Goal: Transaction & Acquisition: Purchase product/service

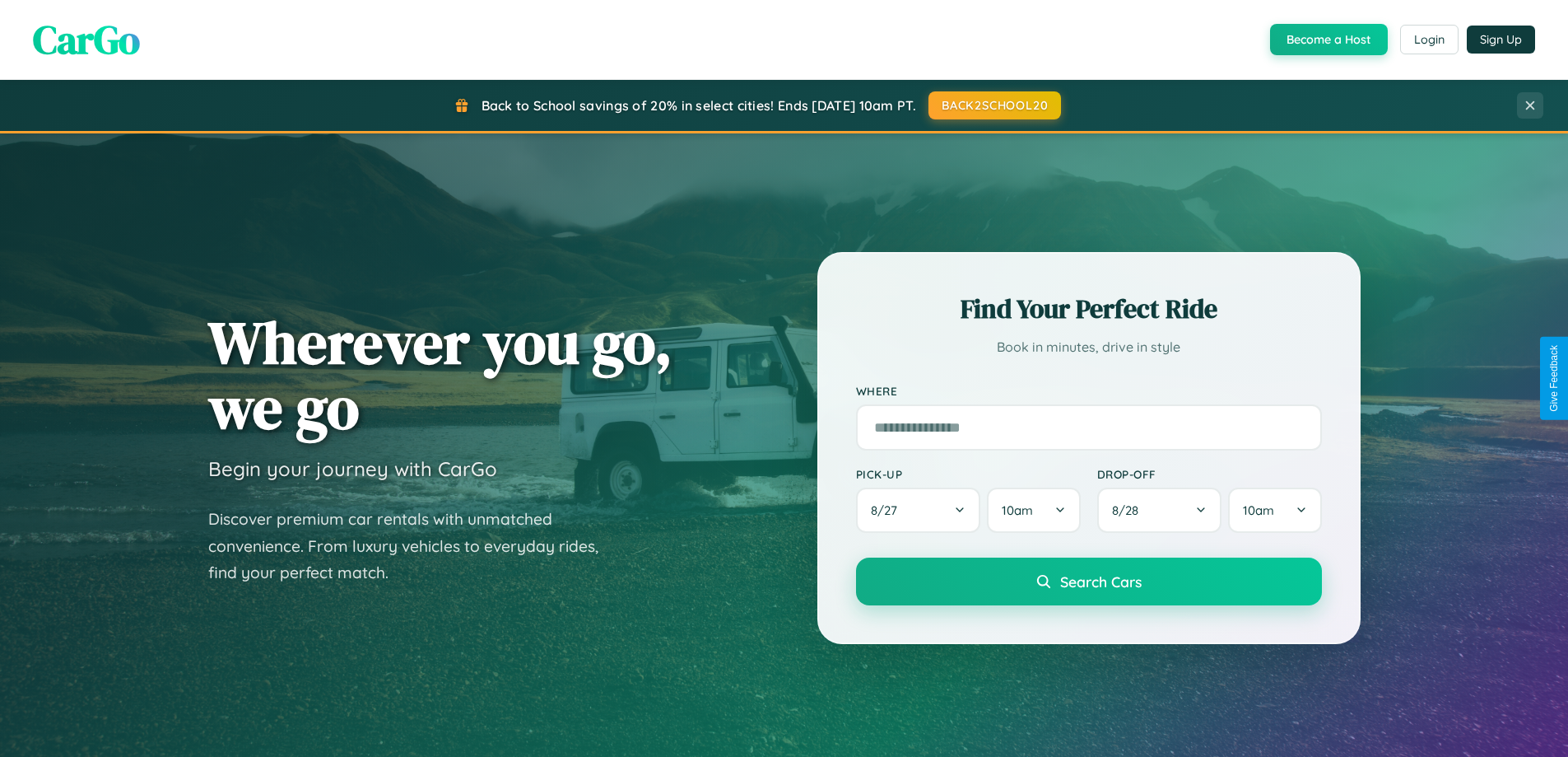
scroll to position [3169, 0]
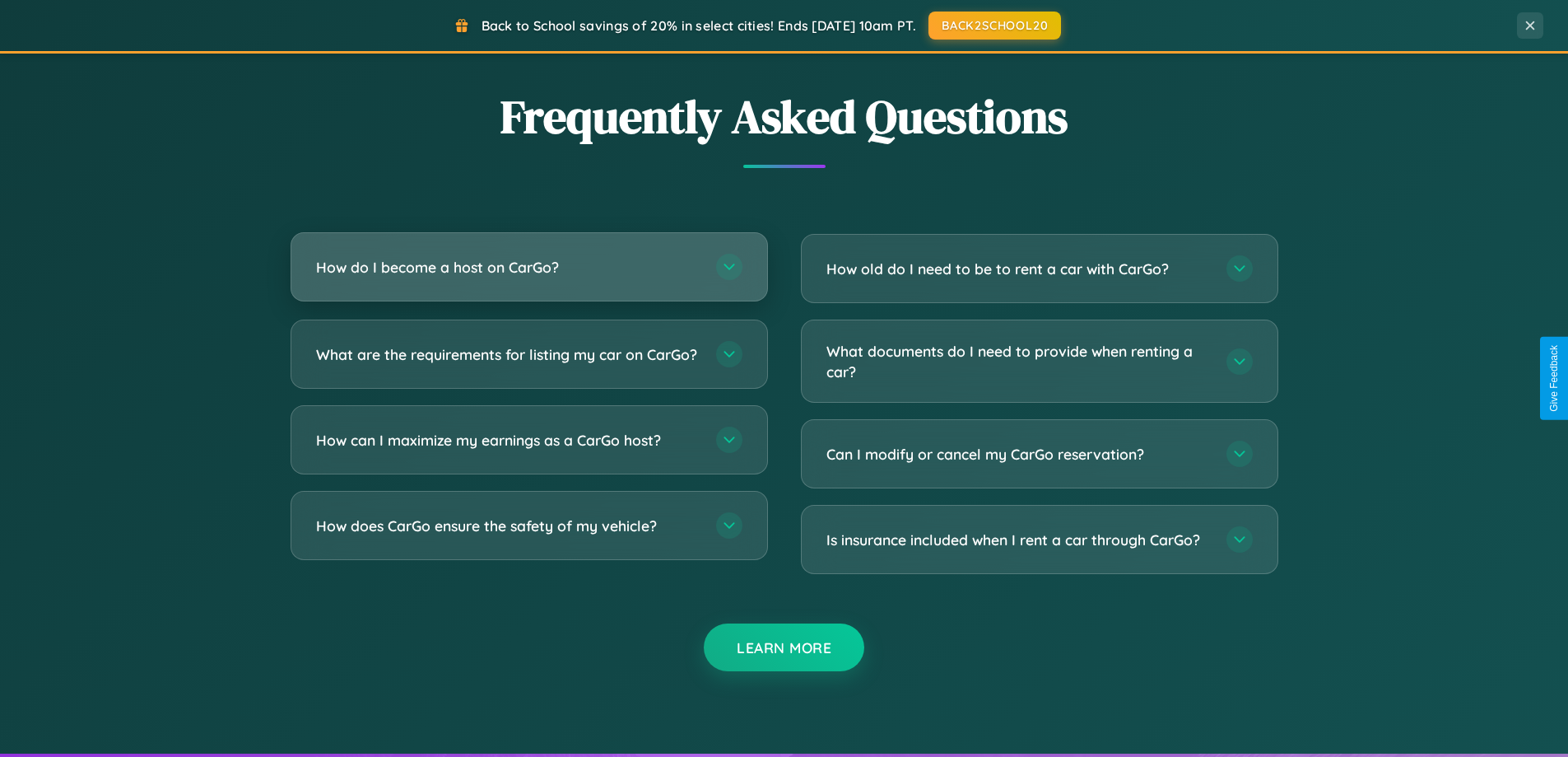
click at [529, 267] on h3 "How do I become a host on CarGo?" at bounding box center [508, 267] width 384 height 20
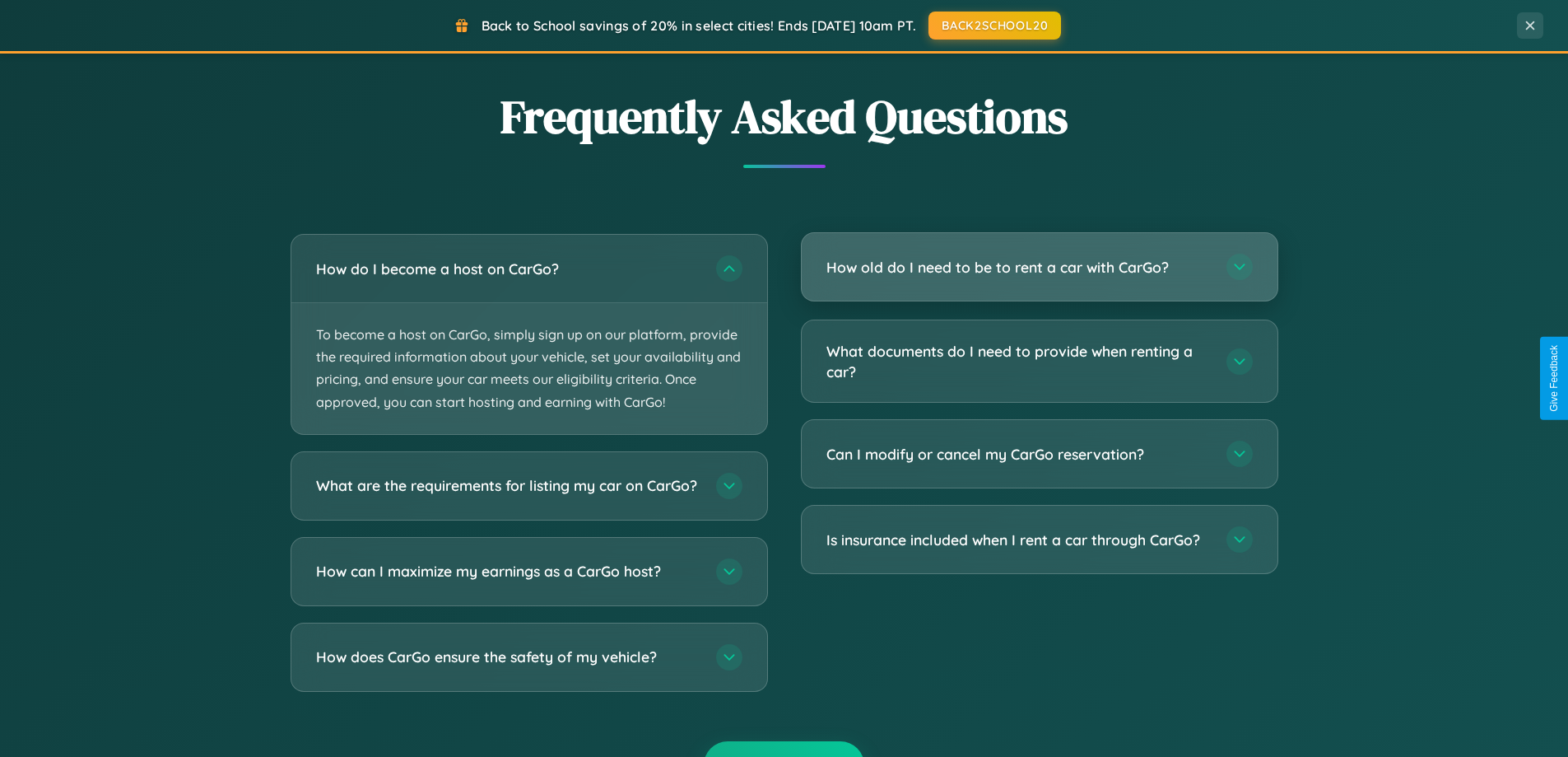
click at [1039, 267] on h3 "How old do I need to be to rent a car with CarGo?" at bounding box center [1018, 267] width 384 height 20
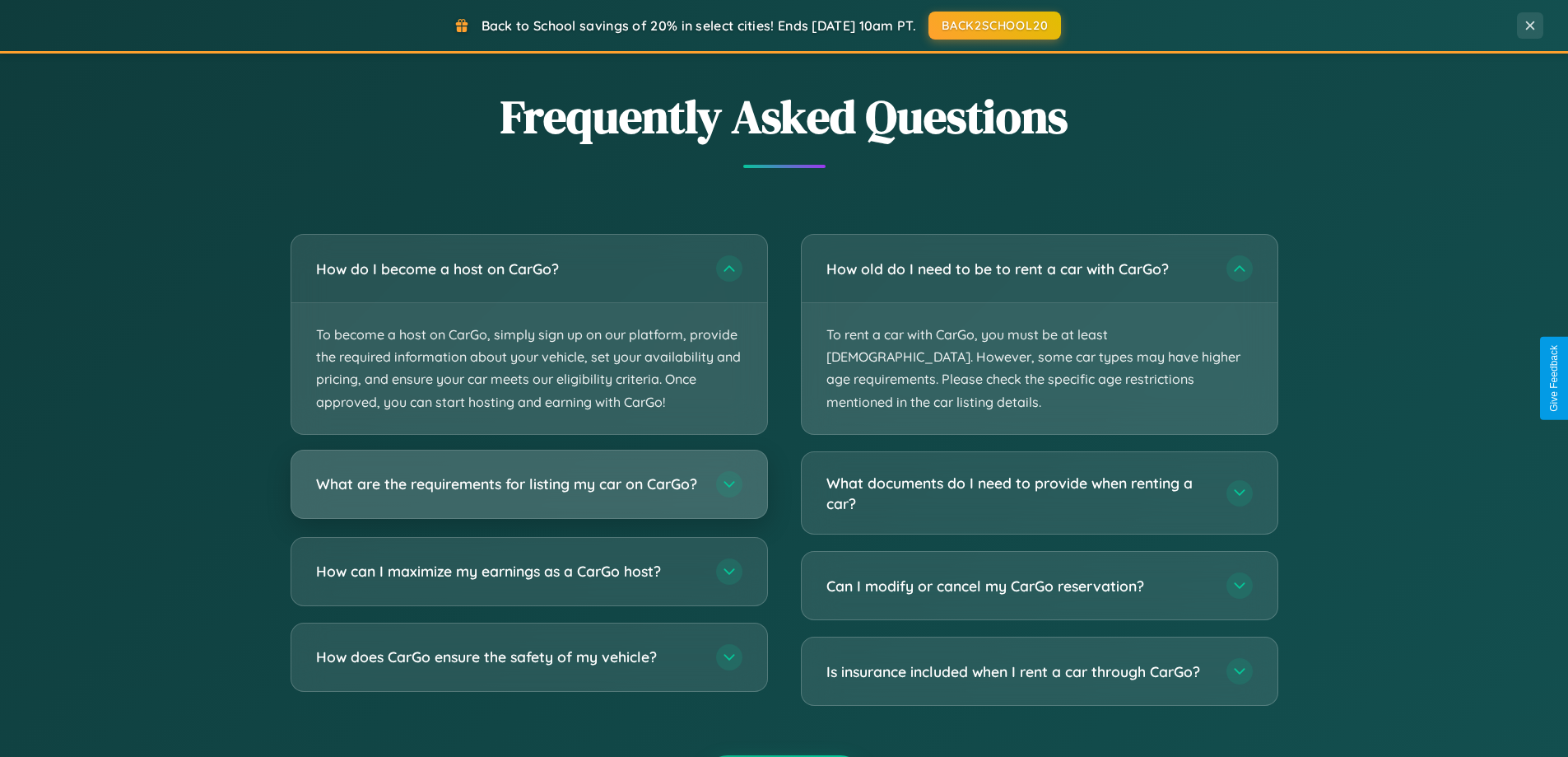
click at [529, 492] on h3 "What are the requirements for listing my car on CarGo?" at bounding box center [508, 483] width 384 height 20
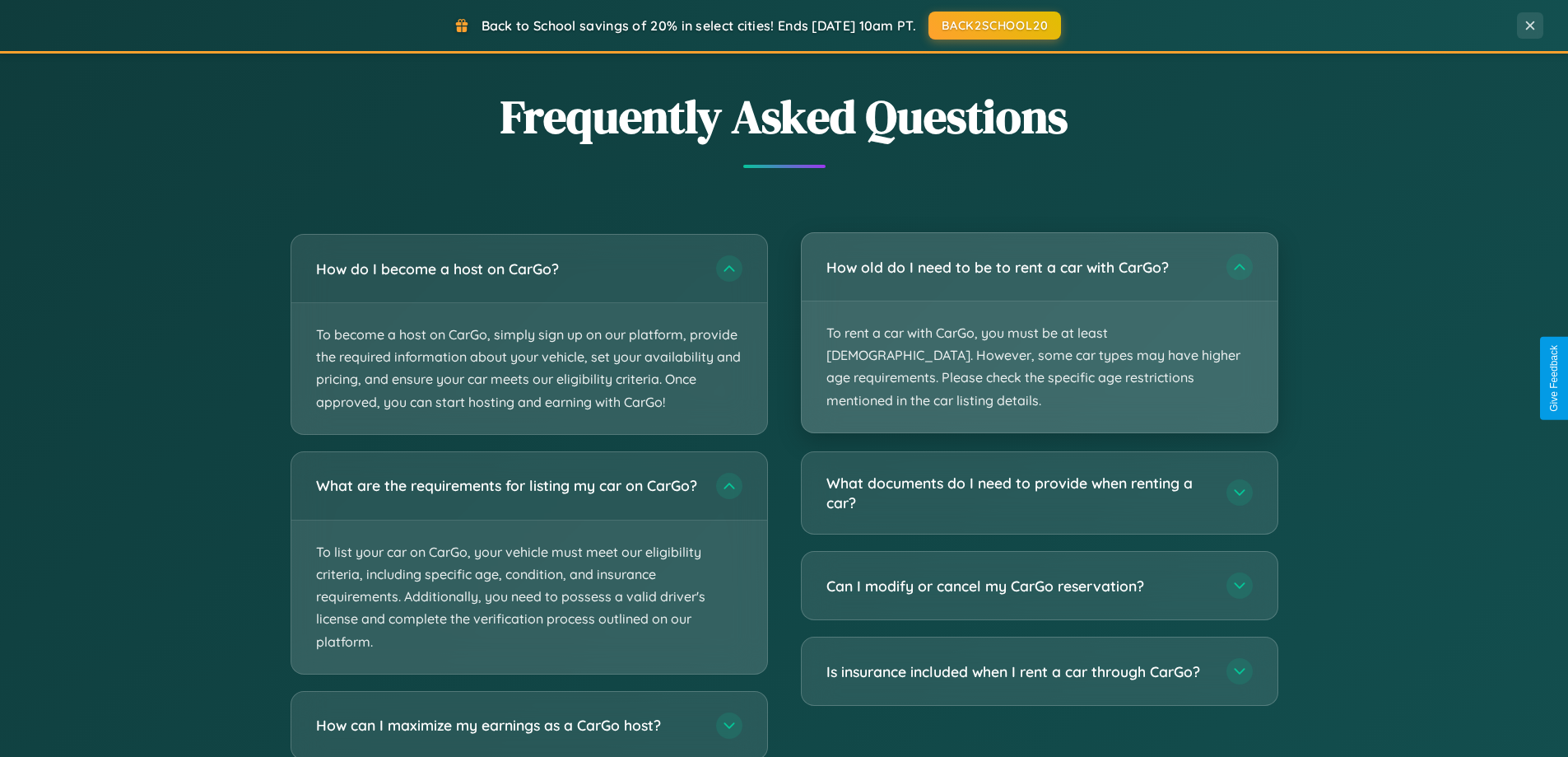
click at [1039, 323] on p "To rent a car with CarGo, you must be at least [DEMOGRAPHIC_DATA]. However, som…" at bounding box center [1039, 366] width 476 height 131
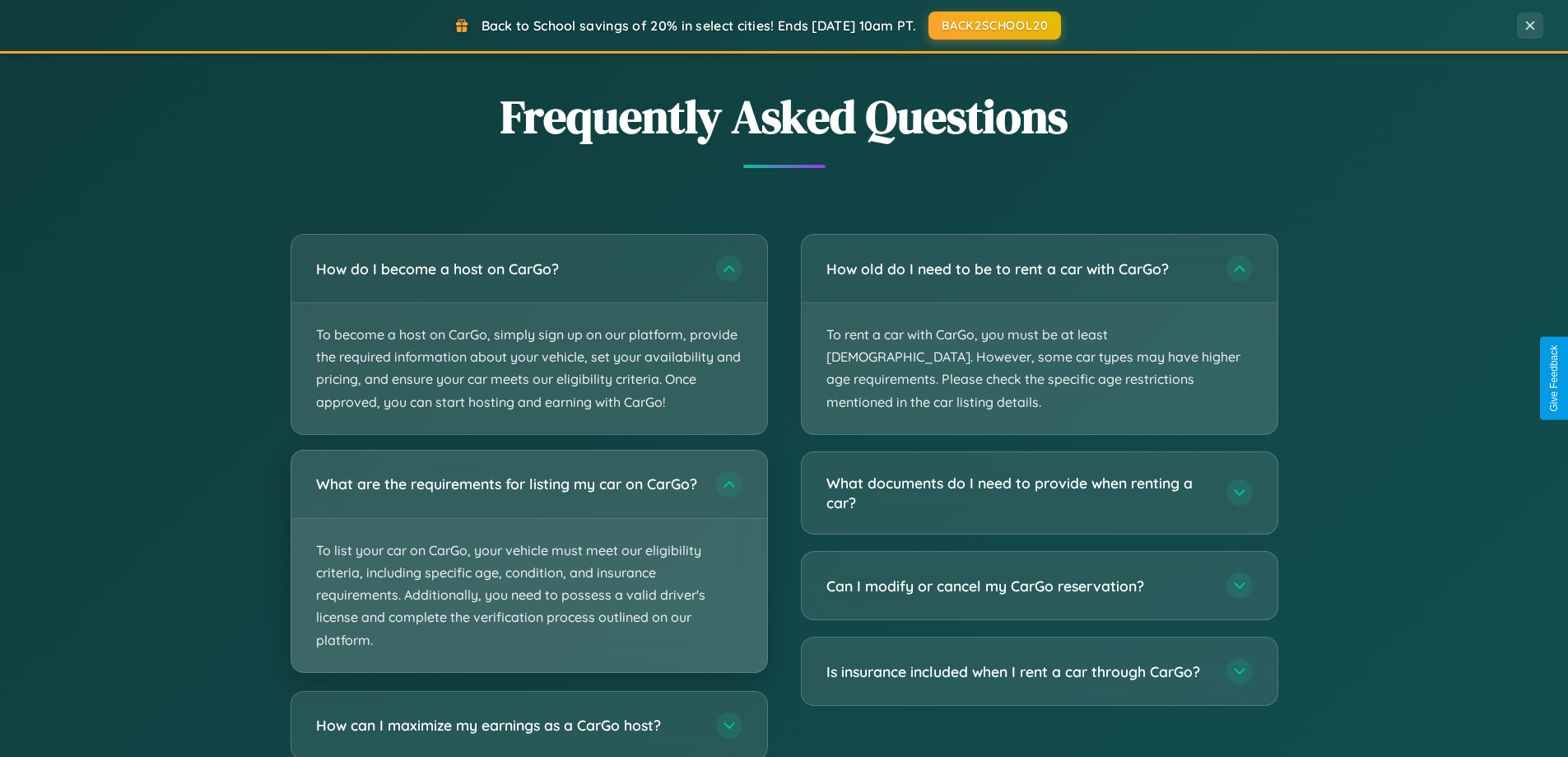
click at [529, 569] on p "To list your car on CarGo, your vehicle must meet our eligibility criteria, inc…" at bounding box center [529, 595] width 476 height 153
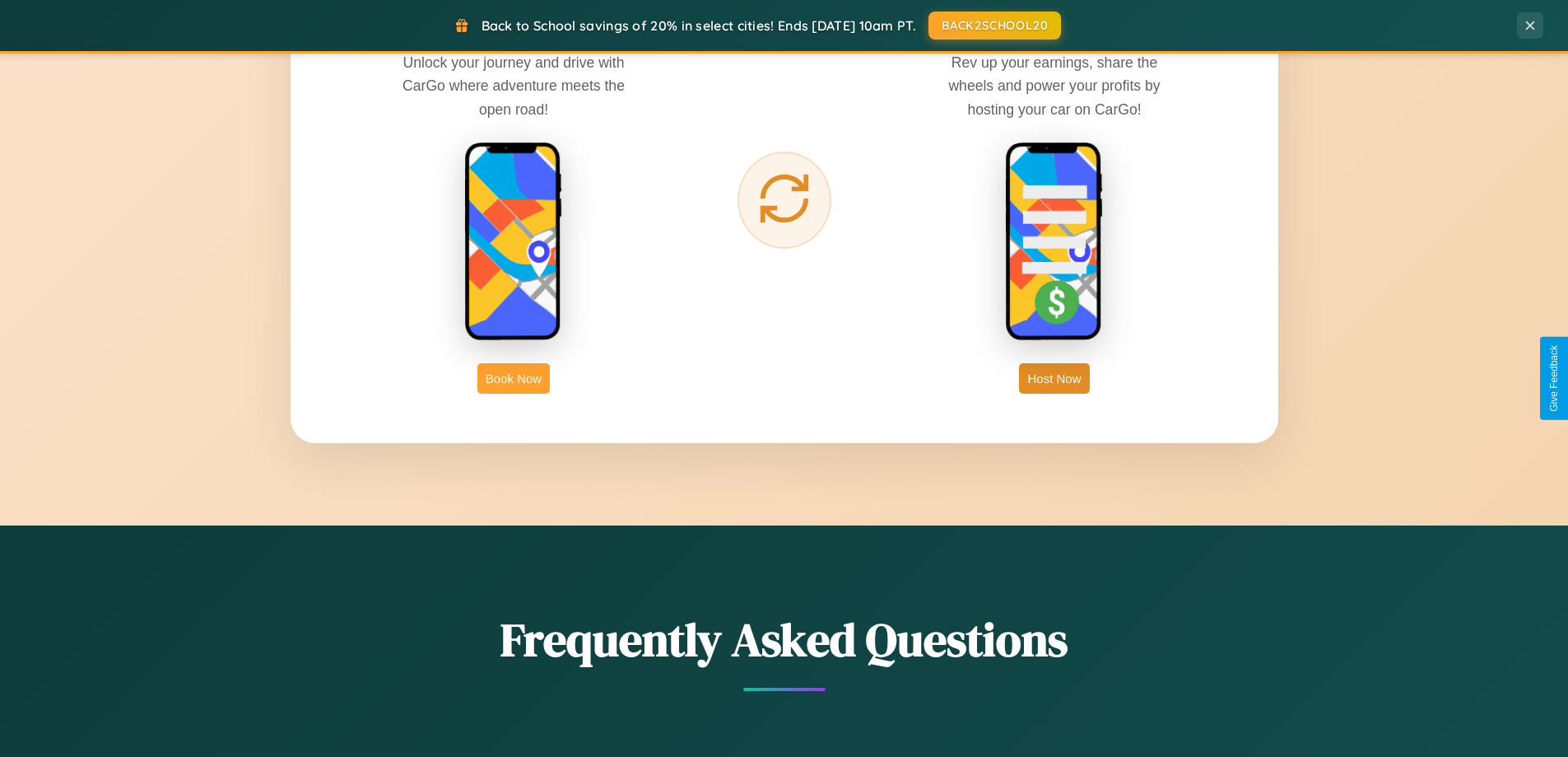
click at [514, 378] on button "Book Now" at bounding box center [514, 378] width 72 height 31
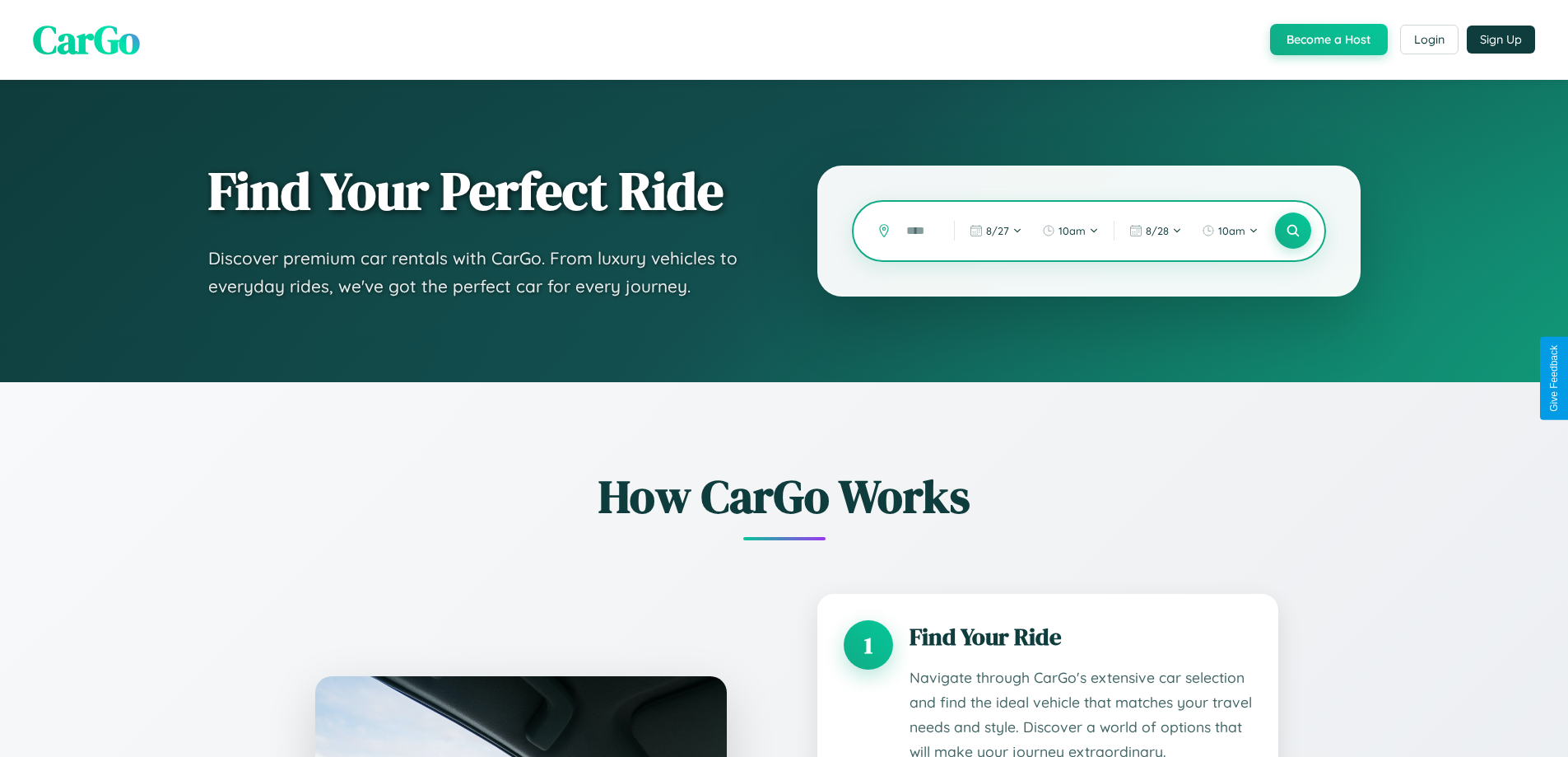
click at [918, 231] on input "text" at bounding box center [918, 231] width 40 height 29
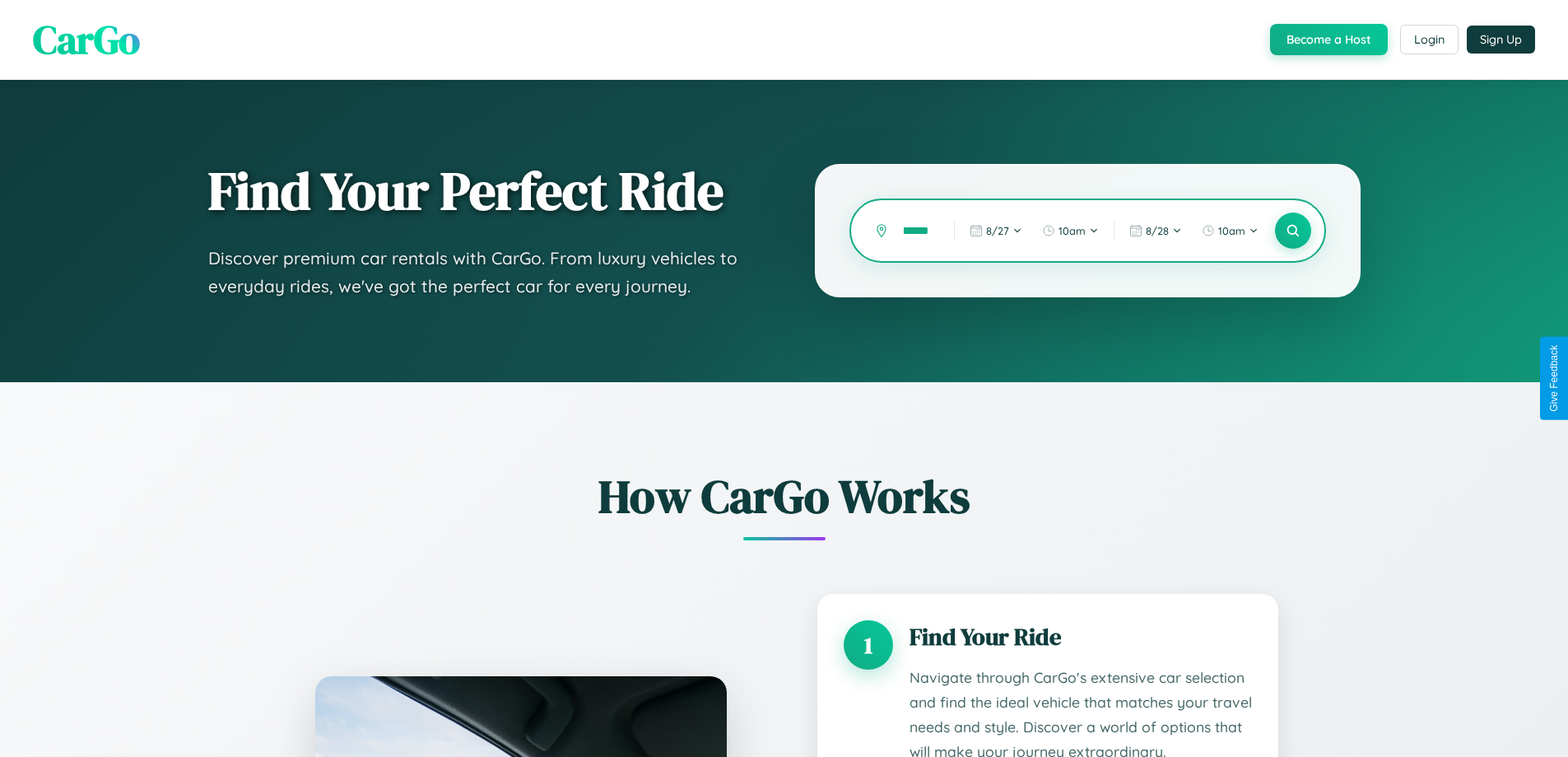
scroll to position [0, 14]
type input "******"
click at [1293, 231] on icon at bounding box center [1293, 232] width 16 height 16
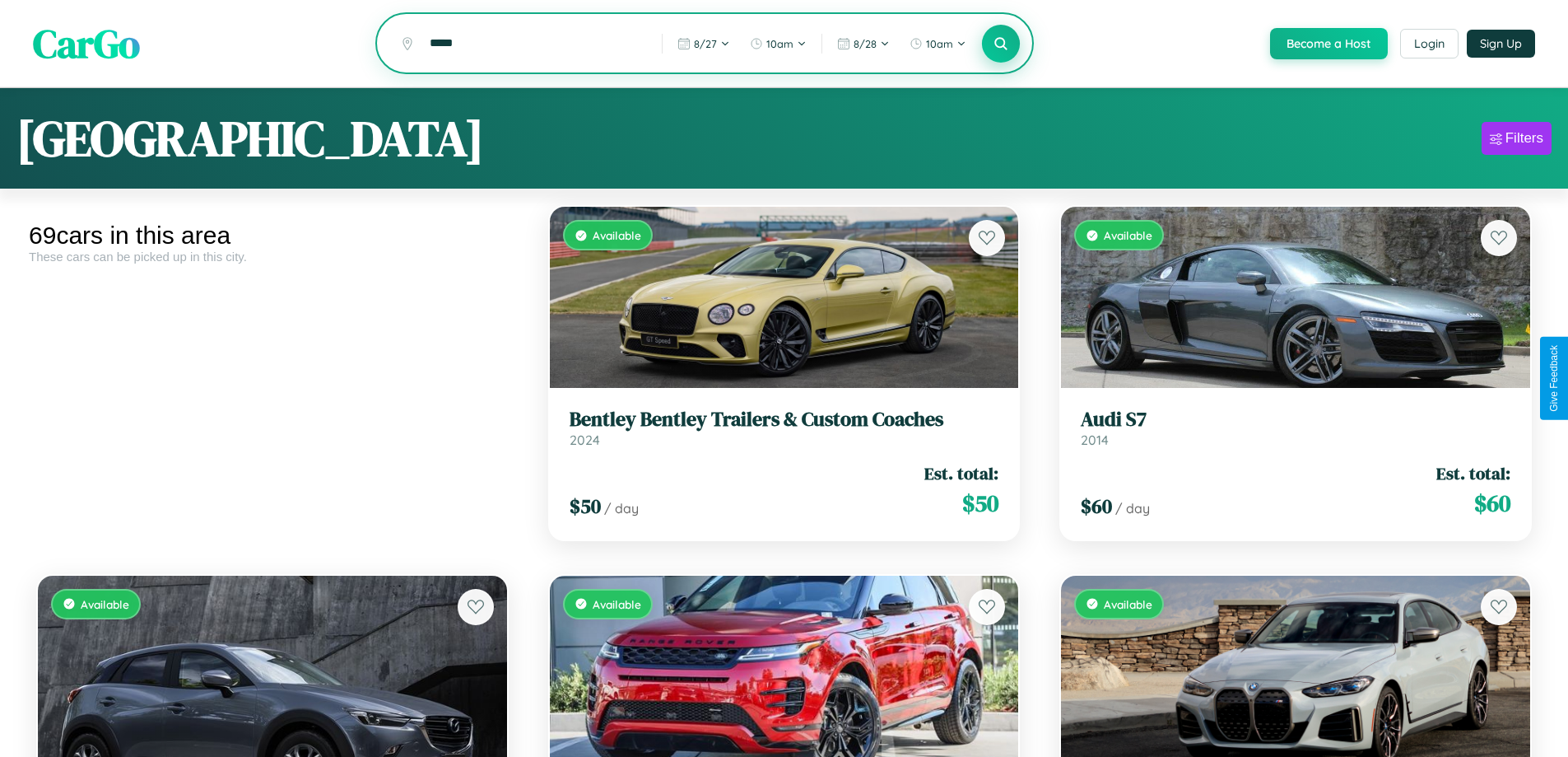
click at [1000, 45] on icon at bounding box center [1001, 43] width 16 height 16
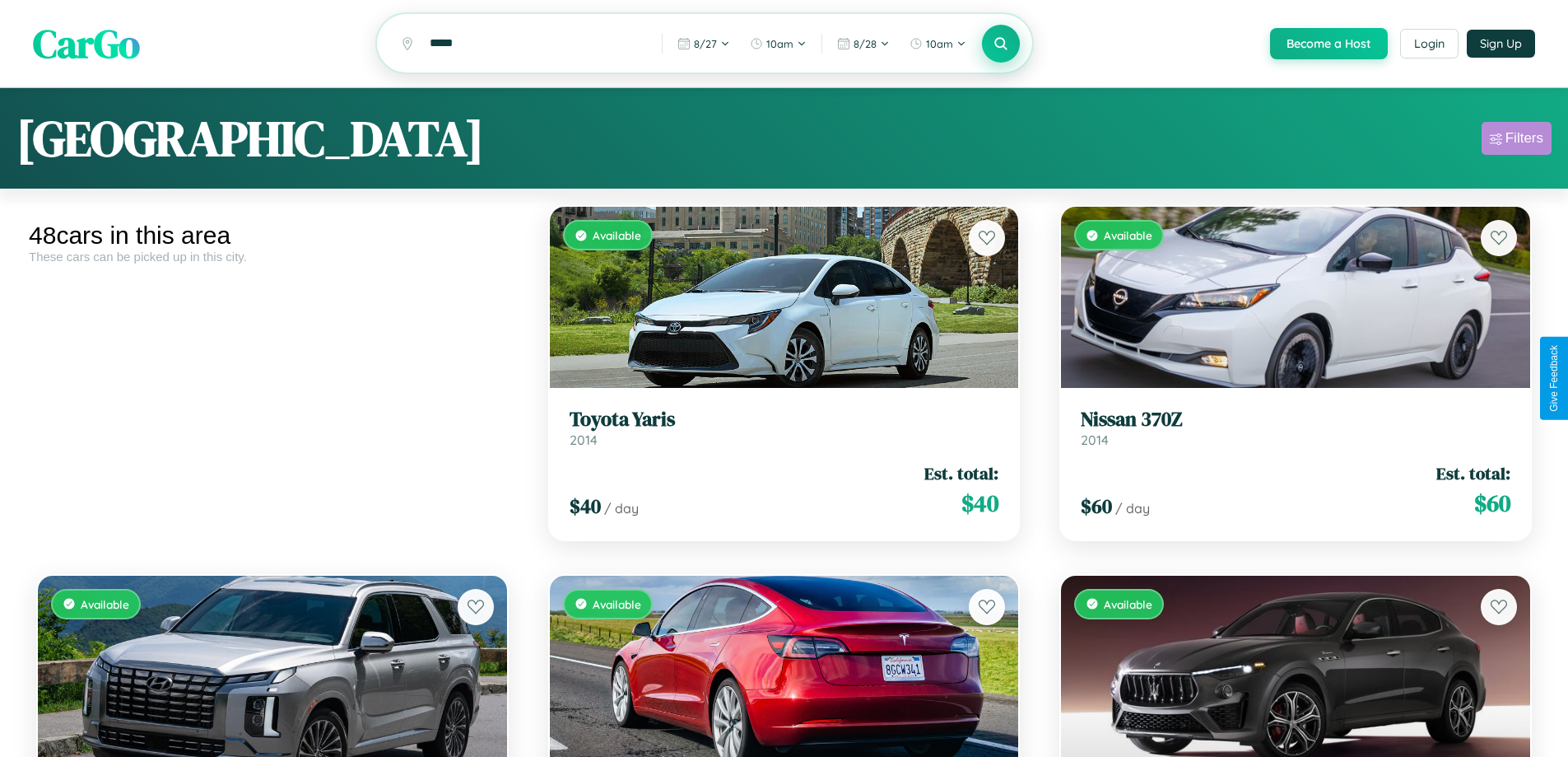
click at [1516, 141] on div "Filters" at bounding box center [1524, 138] width 38 height 17
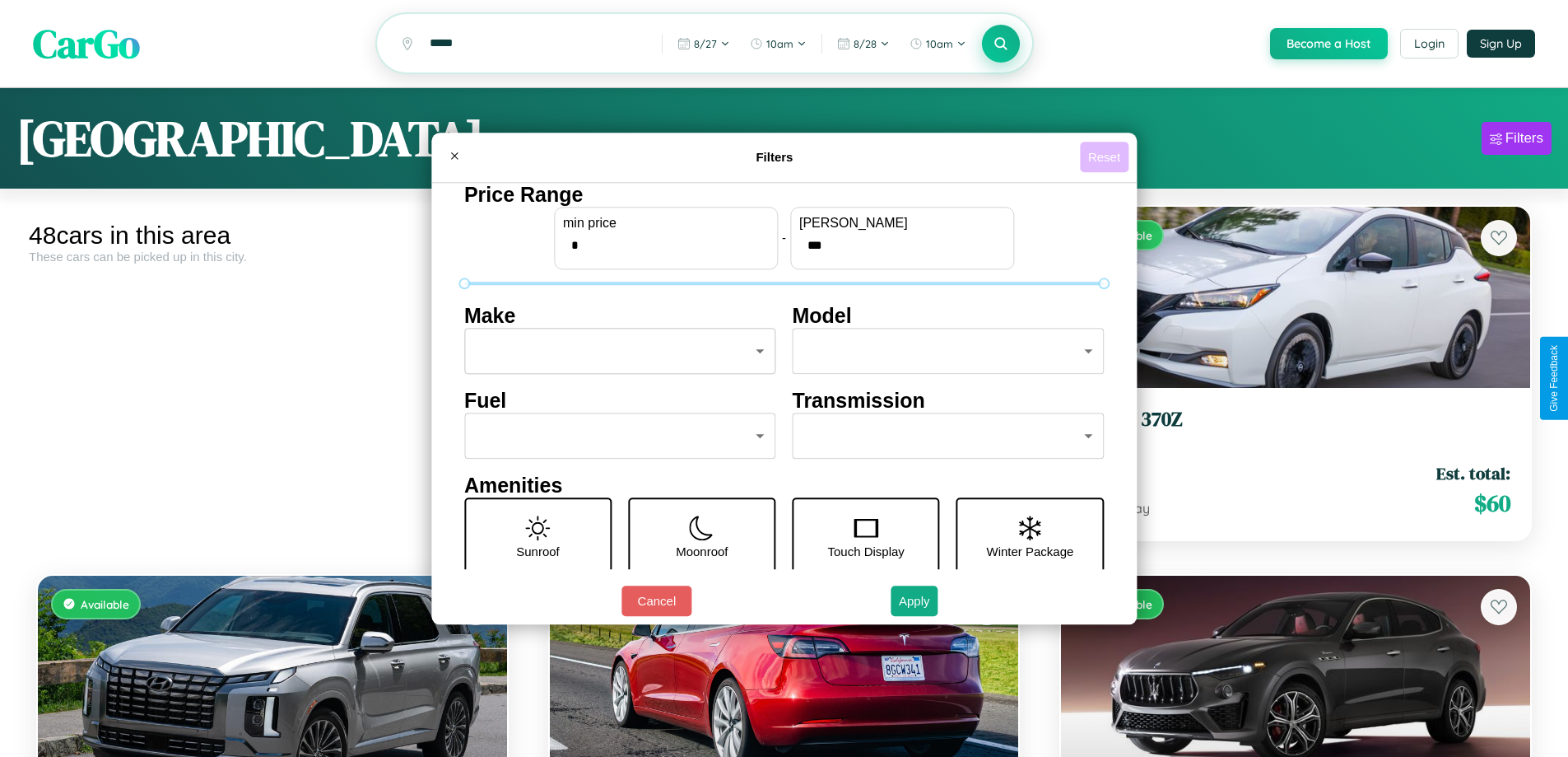
click at [1106, 157] on button "Reset" at bounding box center [1103, 157] width 48 height 31
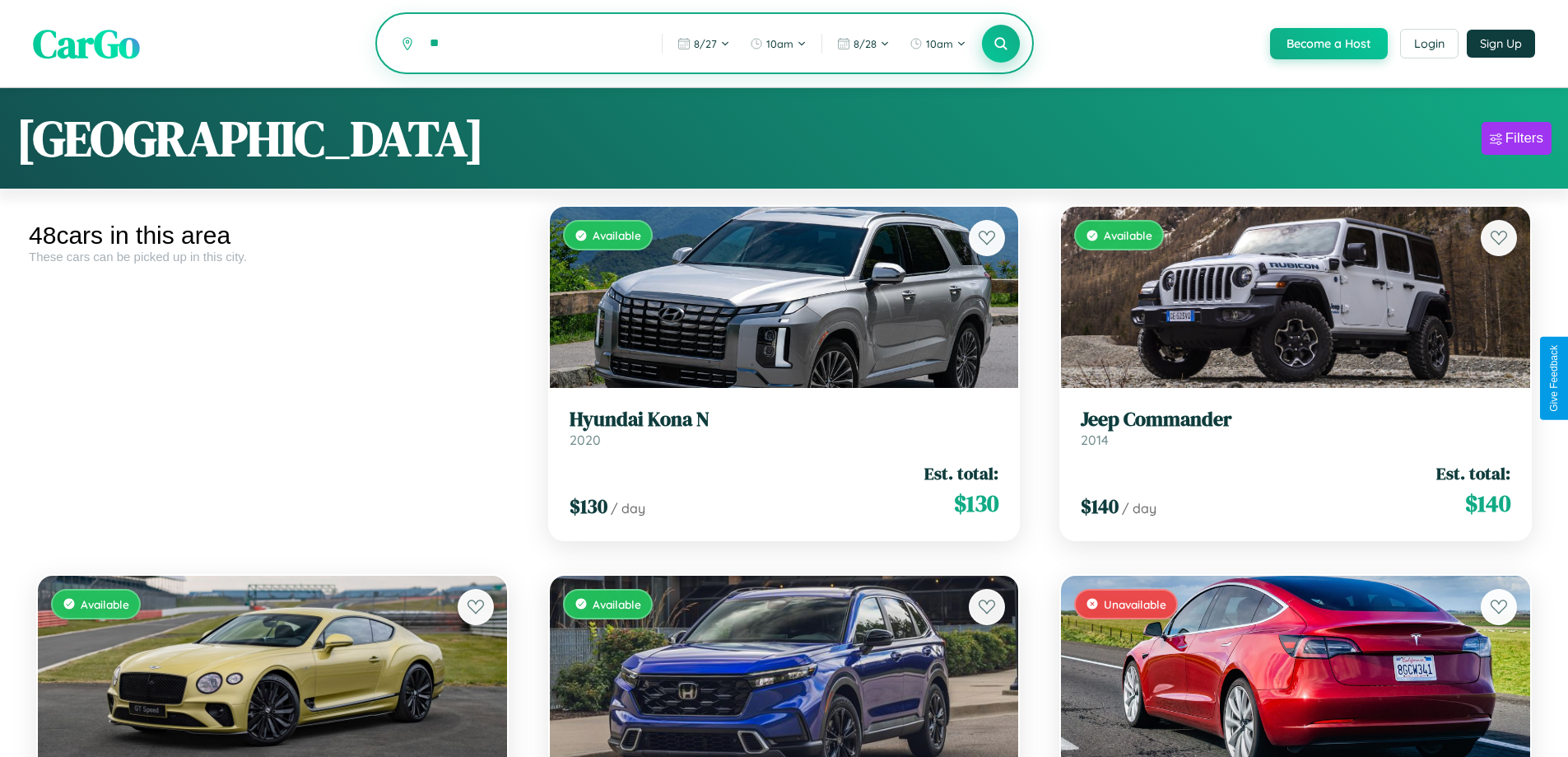
type input "*"
type input "******"
click at [1000, 45] on icon at bounding box center [1001, 43] width 16 height 16
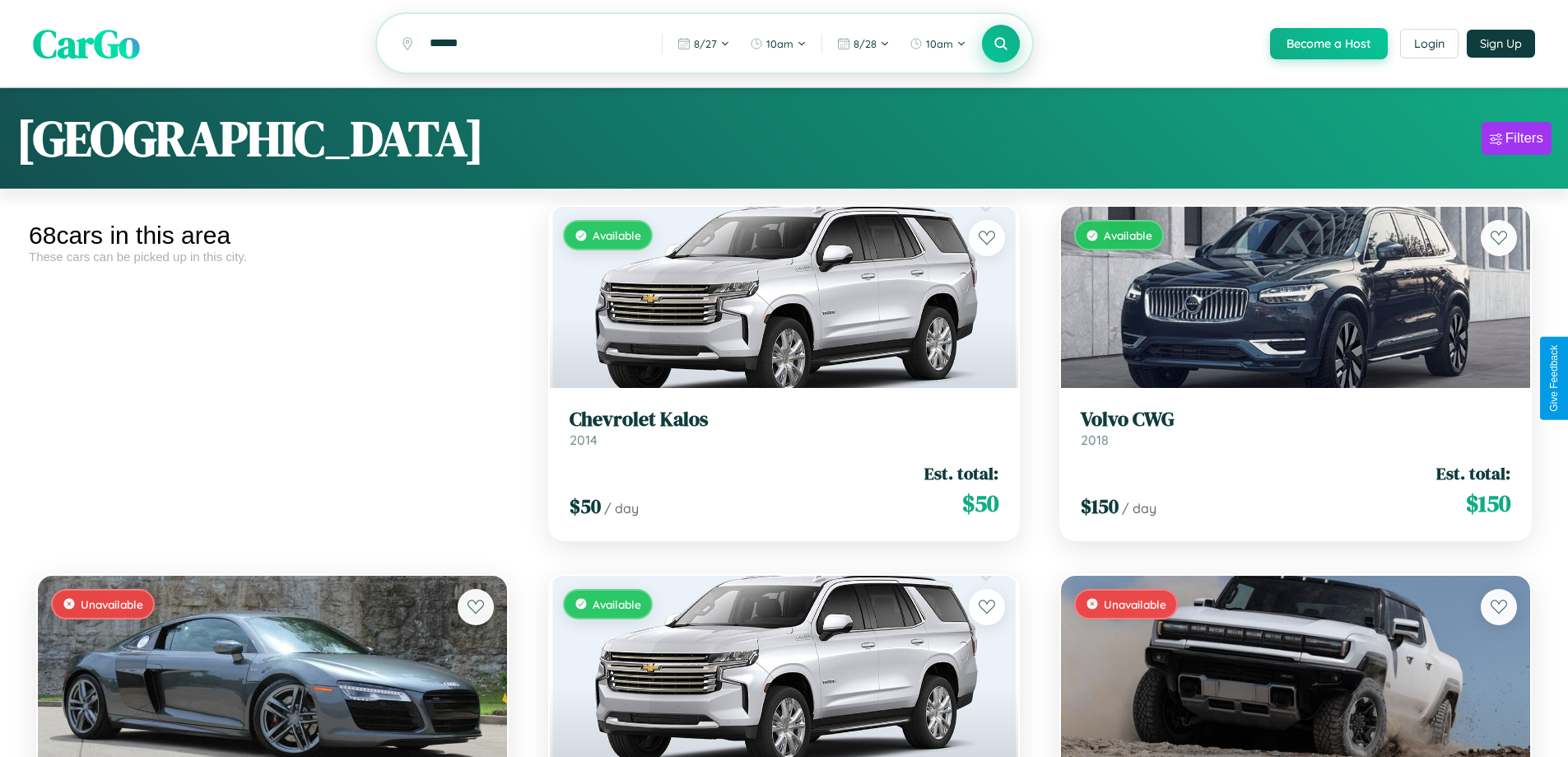
scroll to position [3182, 0]
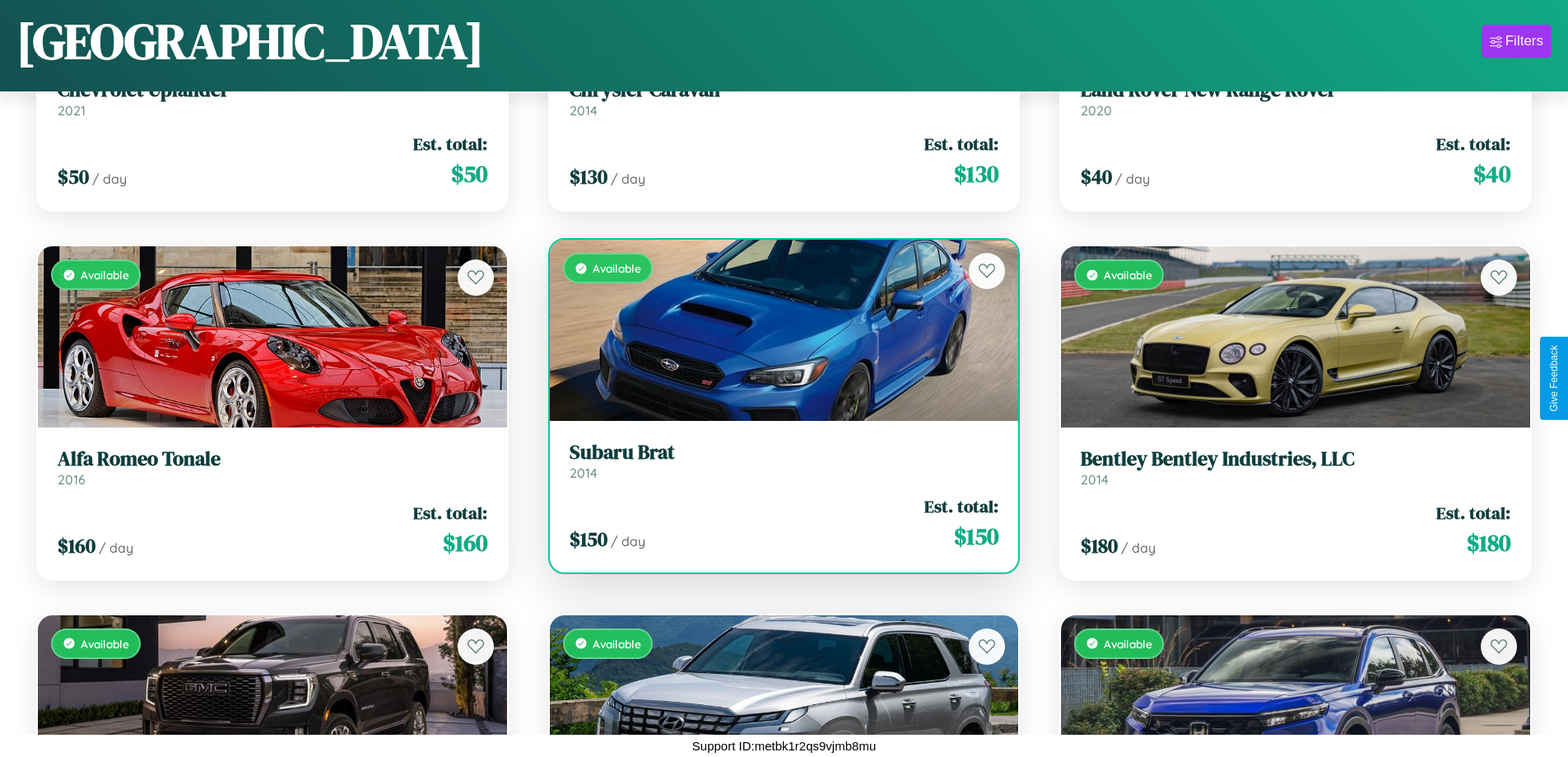
click at [777, 465] on h3 "Subaru Brat" at bounding box center [784, 452] width 429 height 24
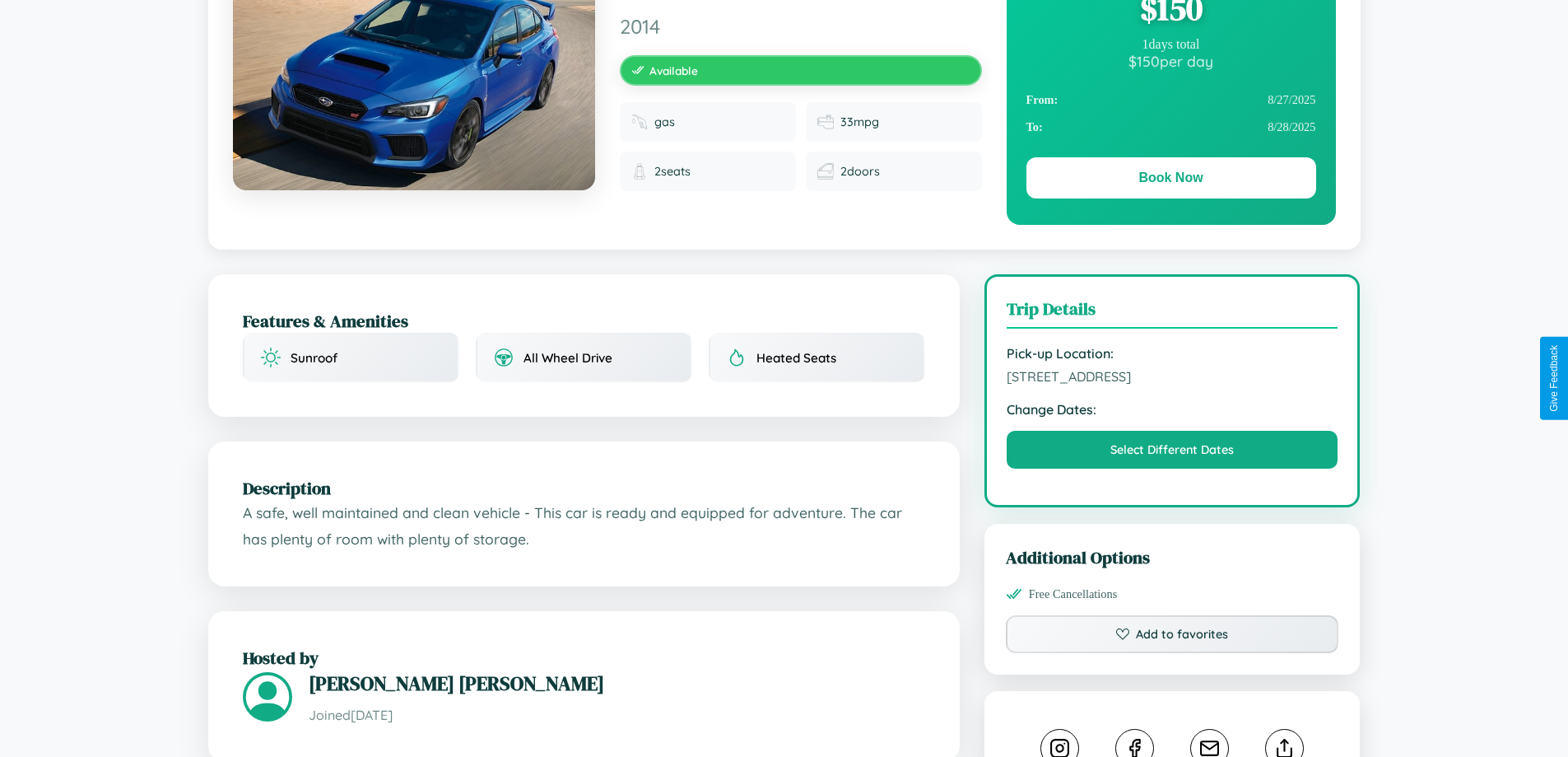
scroll to position [170, 0]
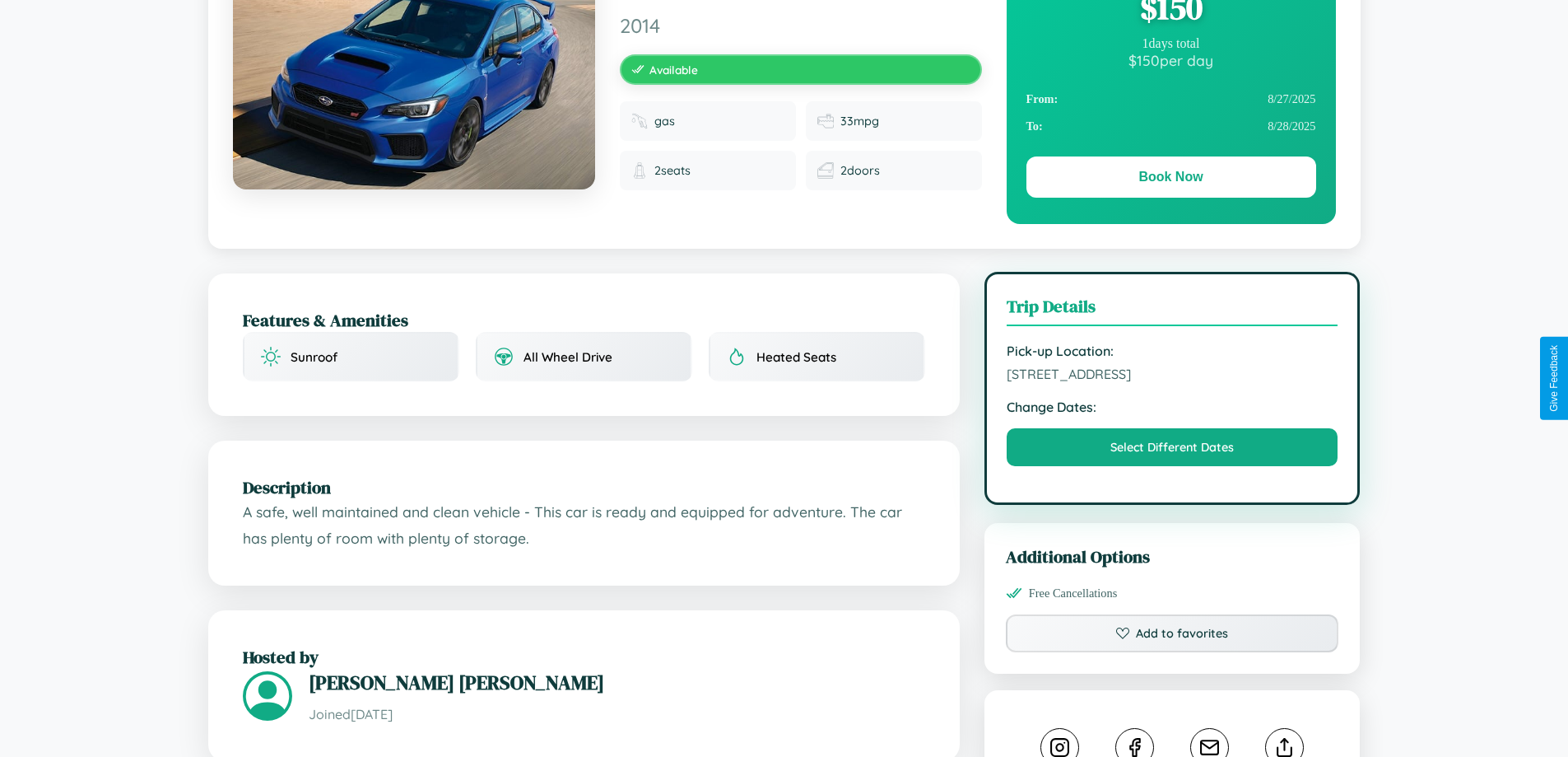
click at [1172, 377] on span "9476 Maple Street Athens 93425 Greece" at bounding box center [1172, 373] width 332 height 17
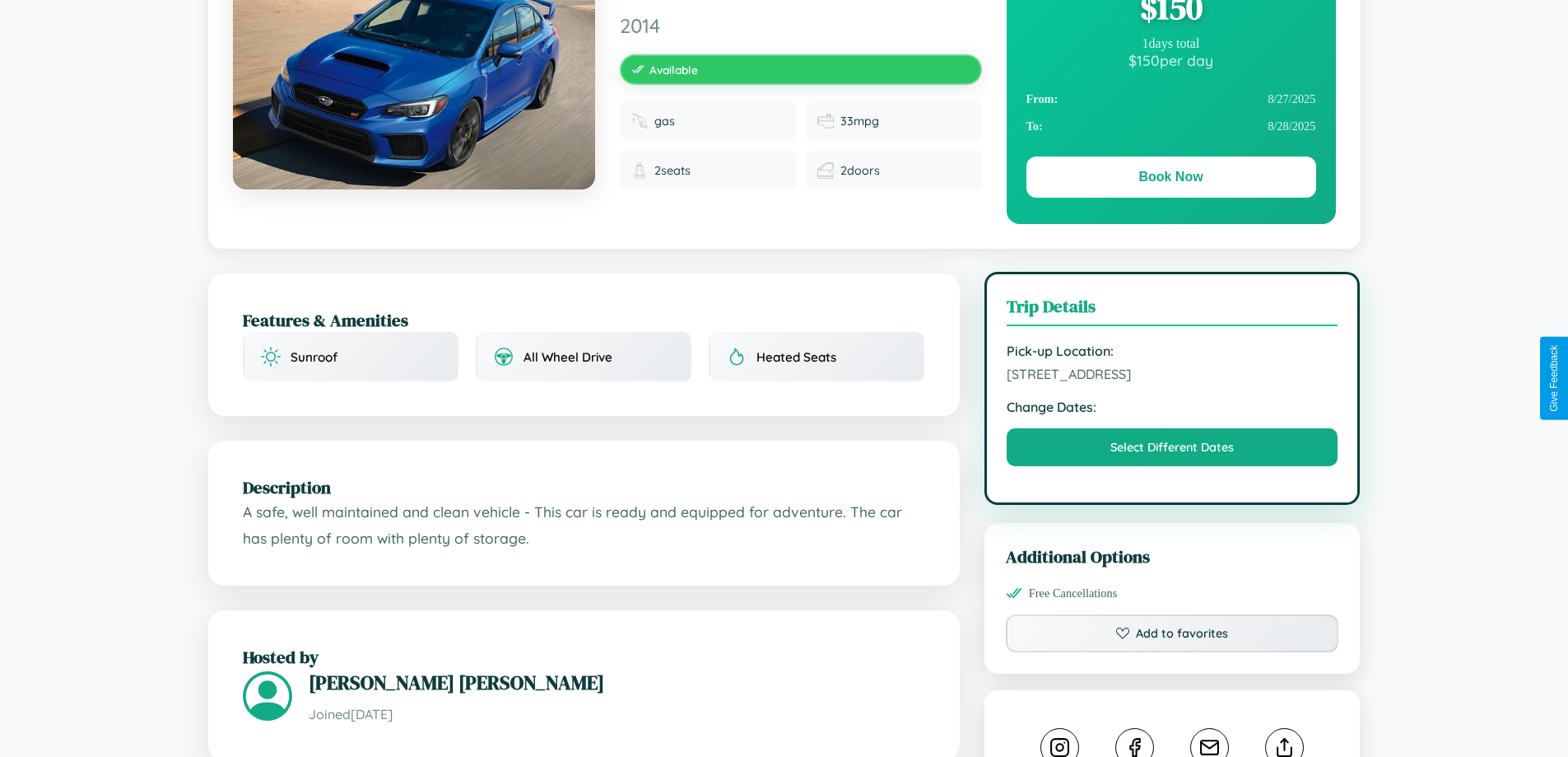
click at [1172, 377] on span "9476 Maple Street Athens 93425 Greece" at bounding box center [1172, 373] width 332 height 17
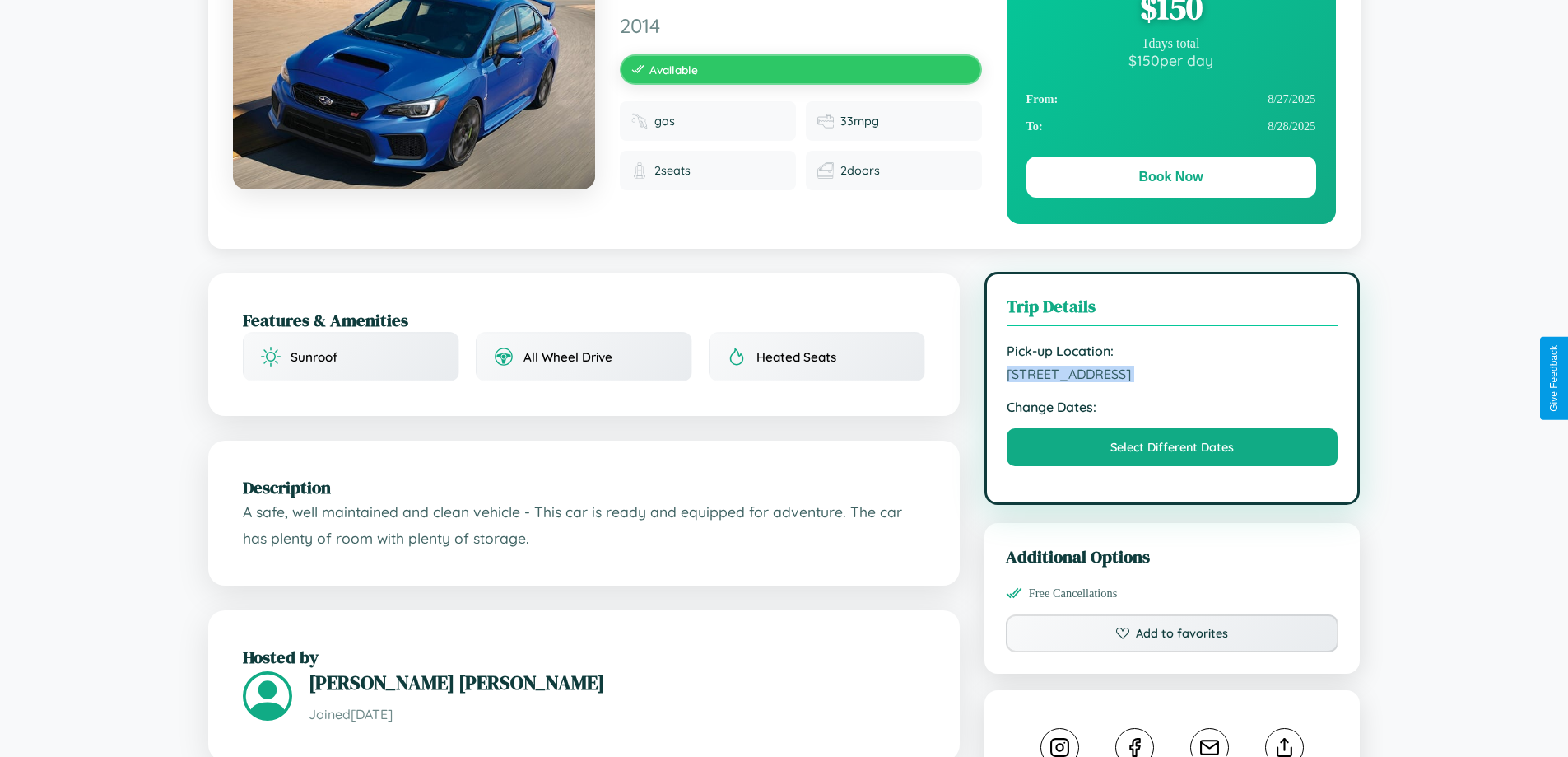
click at [1172, 377] on span "9476 Maple Street Athens 93425 Greece" at bounding box center [1172, 373] width 332 height 17
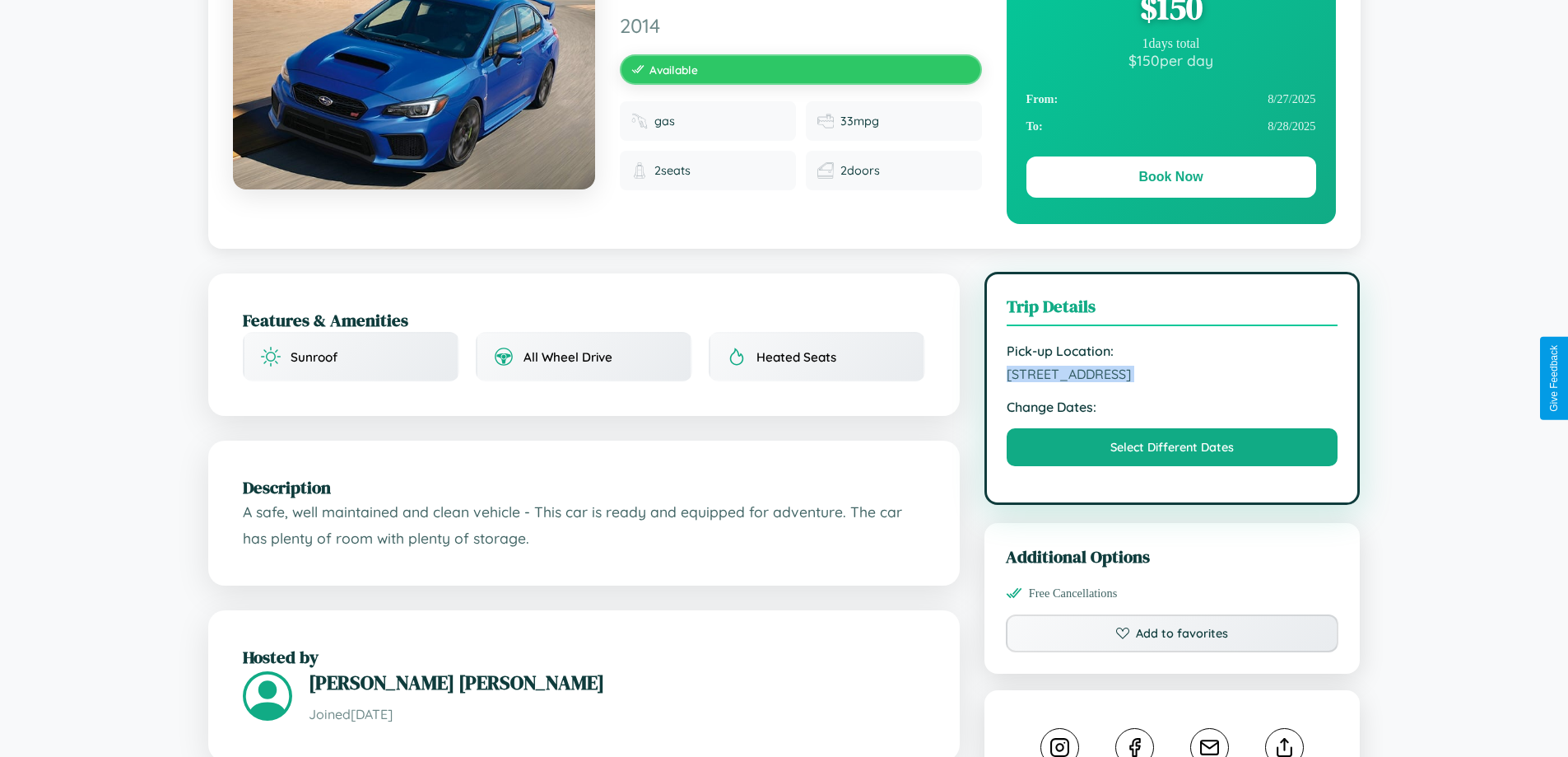
click at [1172, 377] on span "9476 Maple Street Athens 93425 Greece" at bounding box center [1172, 373] width 332 height 17
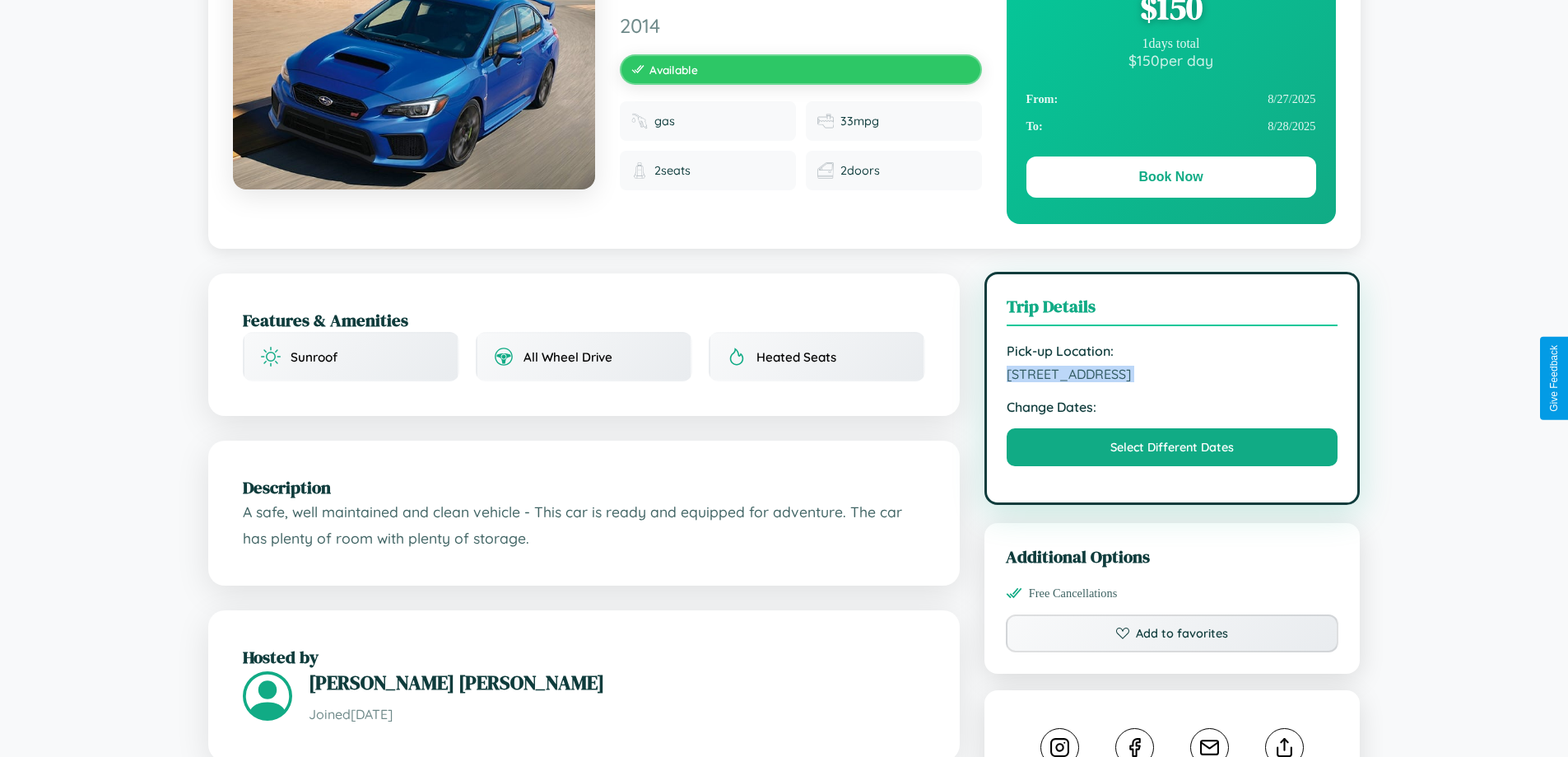
click at [1172, 377] on span "9476 Maple Street Athens 93425 Greece" at bounding box center [1172, 373] width 332 height 17
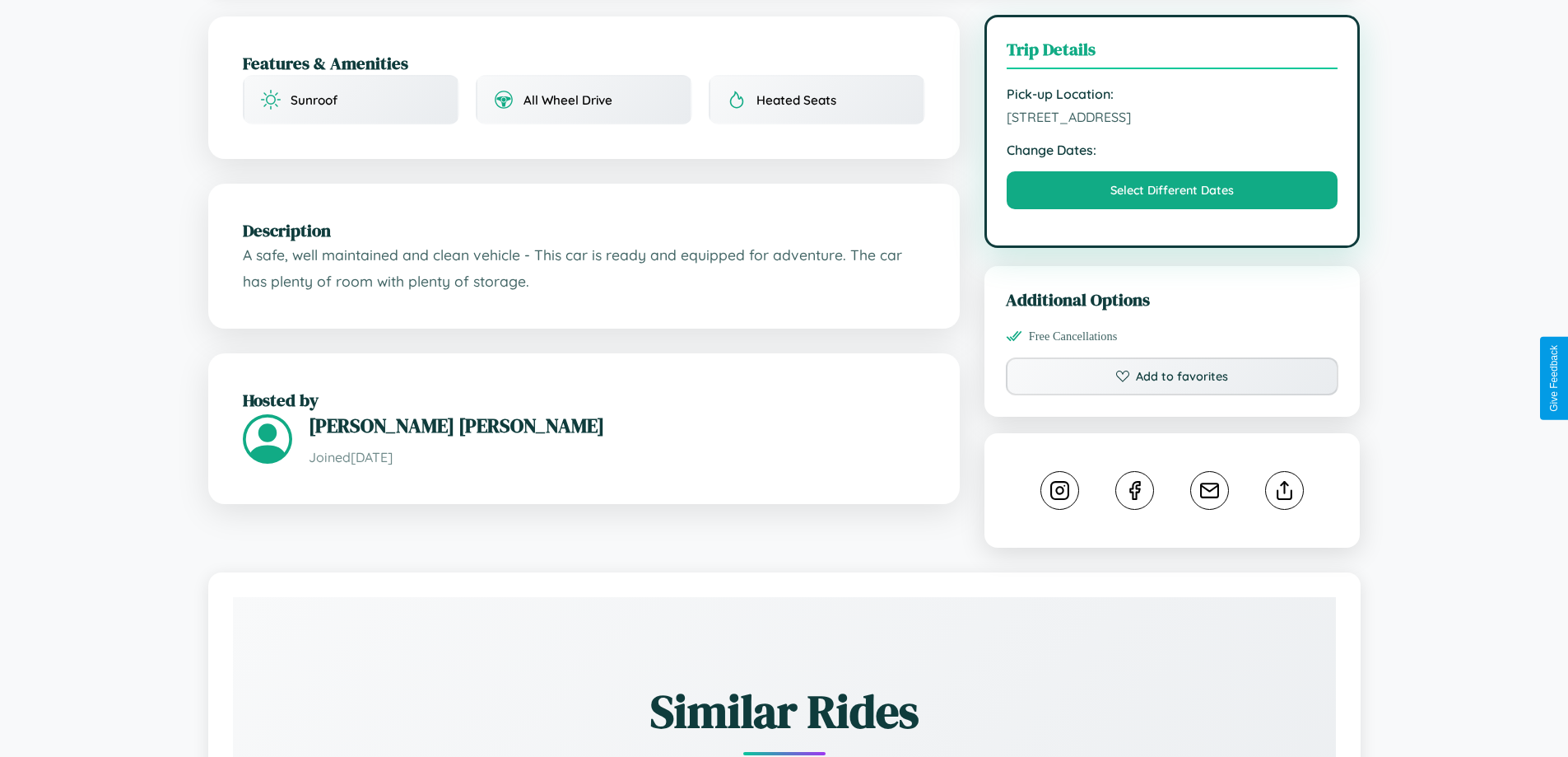
scroll to position [428, 0]
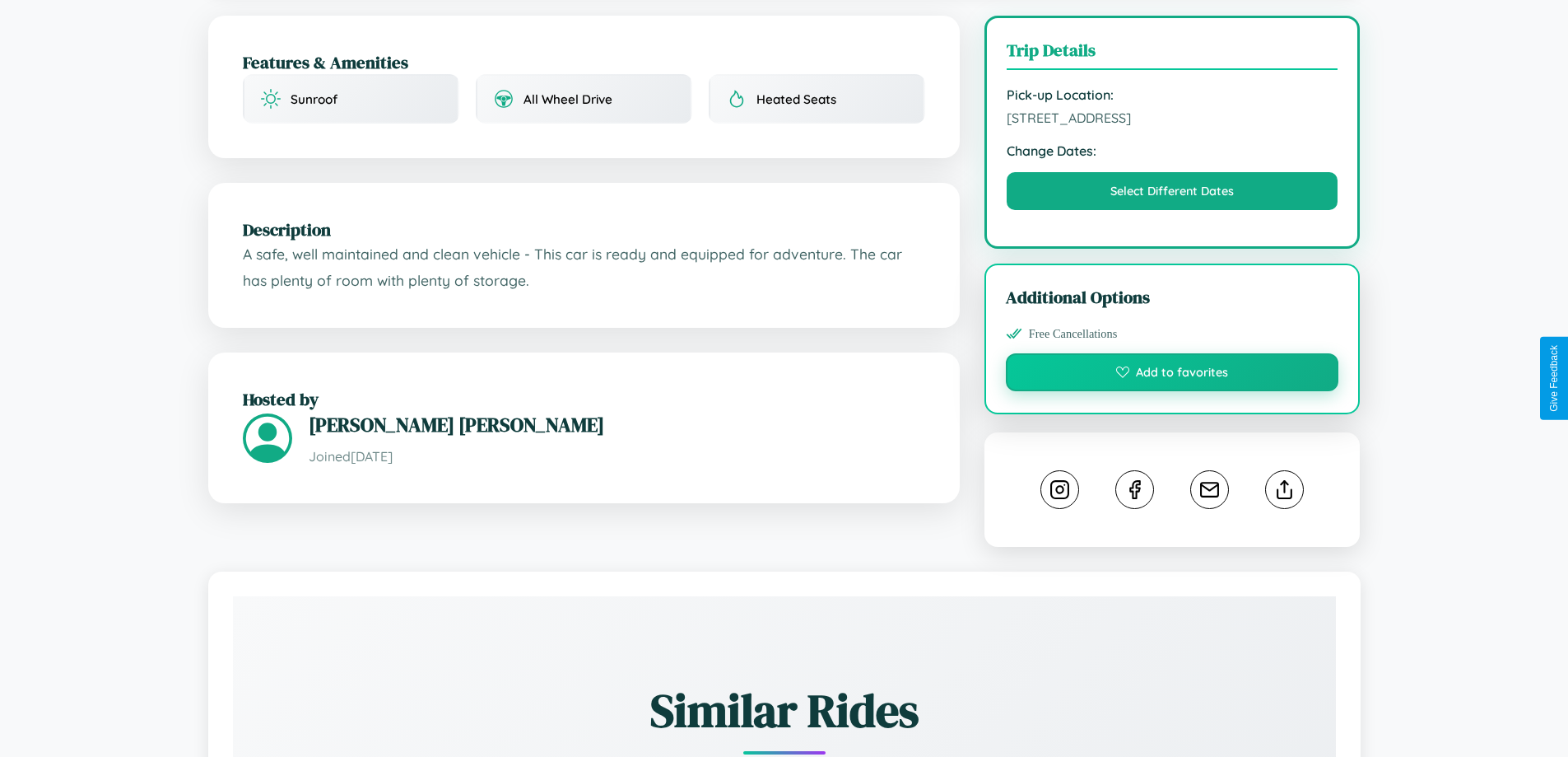
click at [1172, 375] on button "Add to favorites" at bounding box center [1172, 371] width 333 height 38
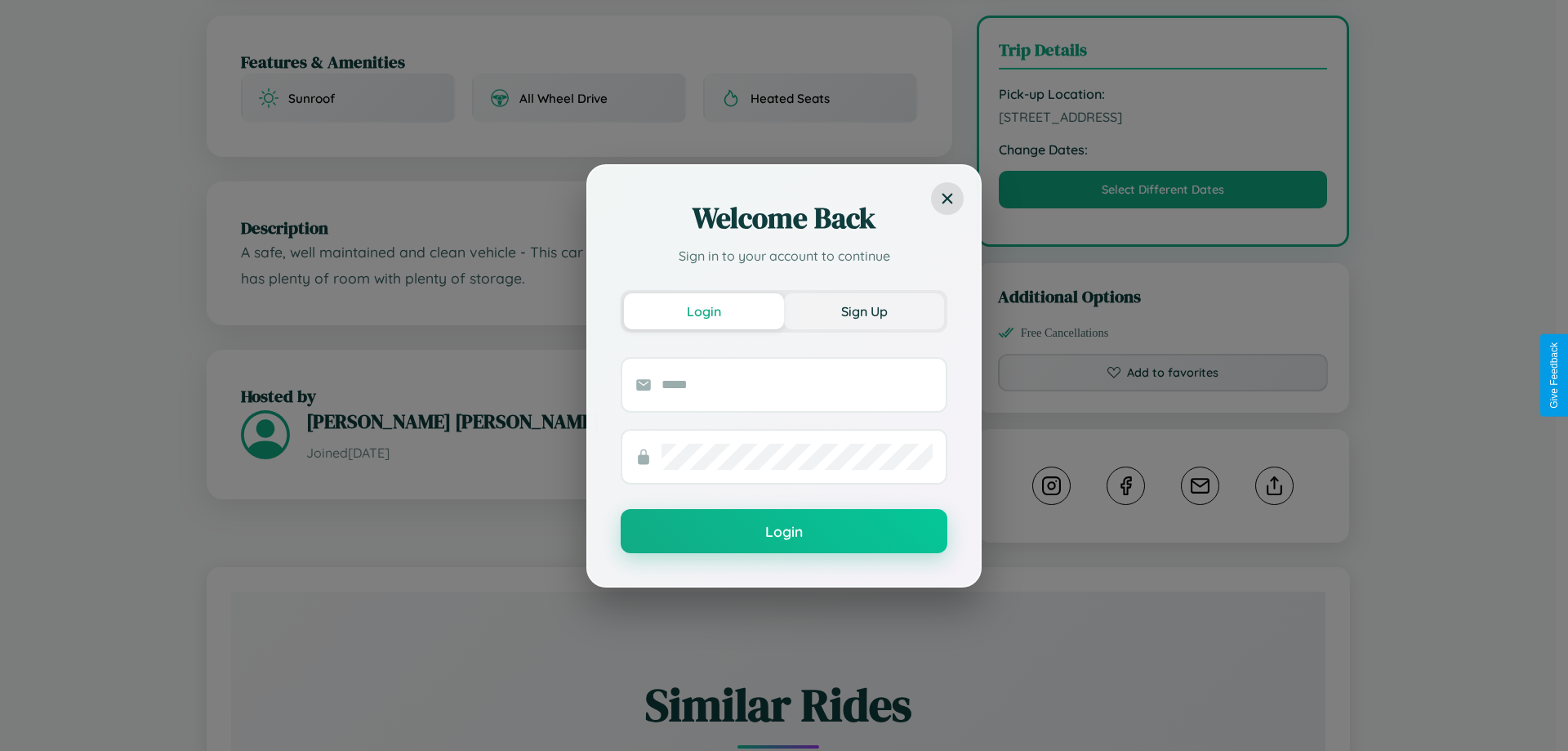
click at [864, 311] on button "Sign Up" at bounding box center [863, 311] width 160 height 36
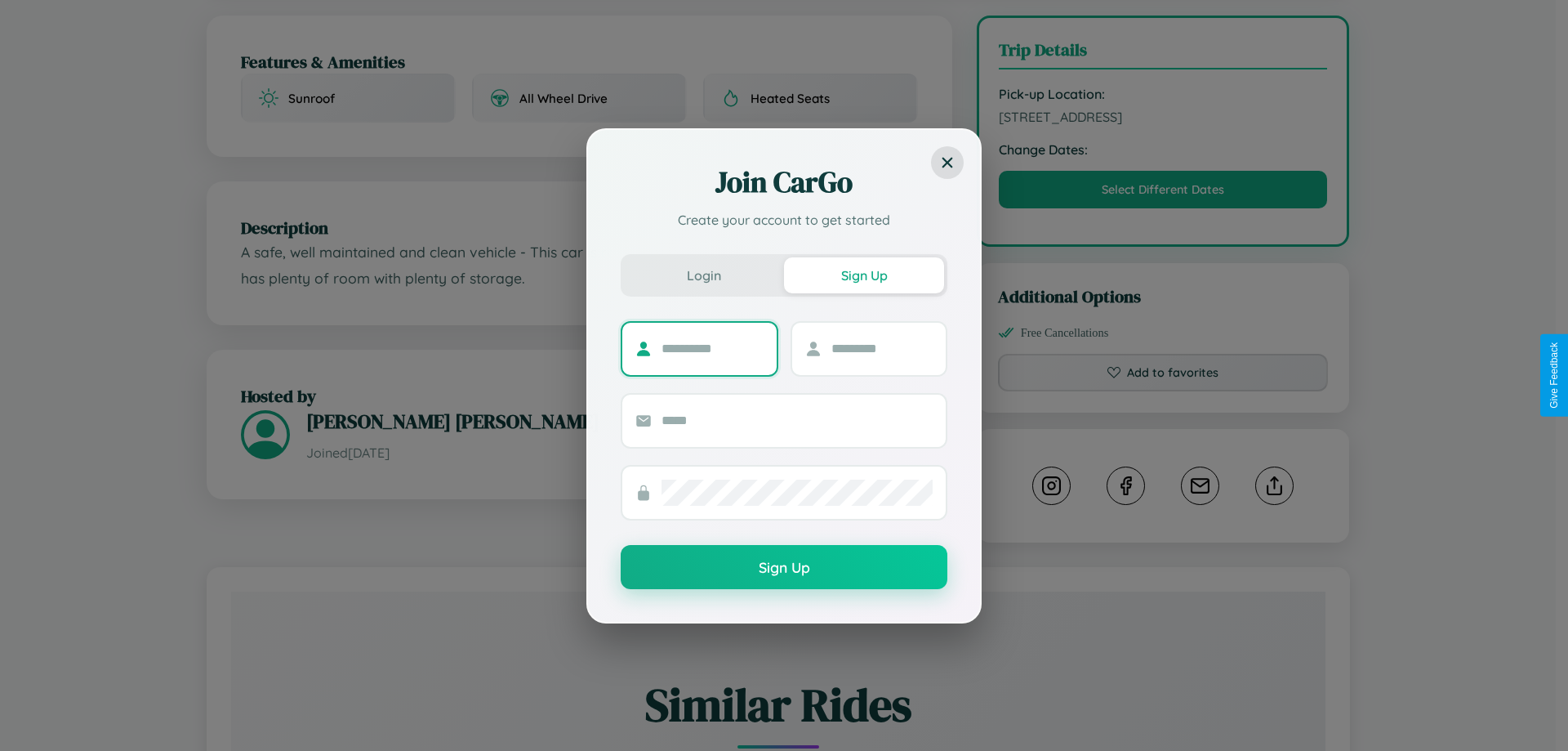
click at [712, 348] on input "text" at bounding box center [712, 349] width 102 height 26
type input "*****"
click at [881, 348] on input "text" at bounding box center [882, 349] width 102 height 26
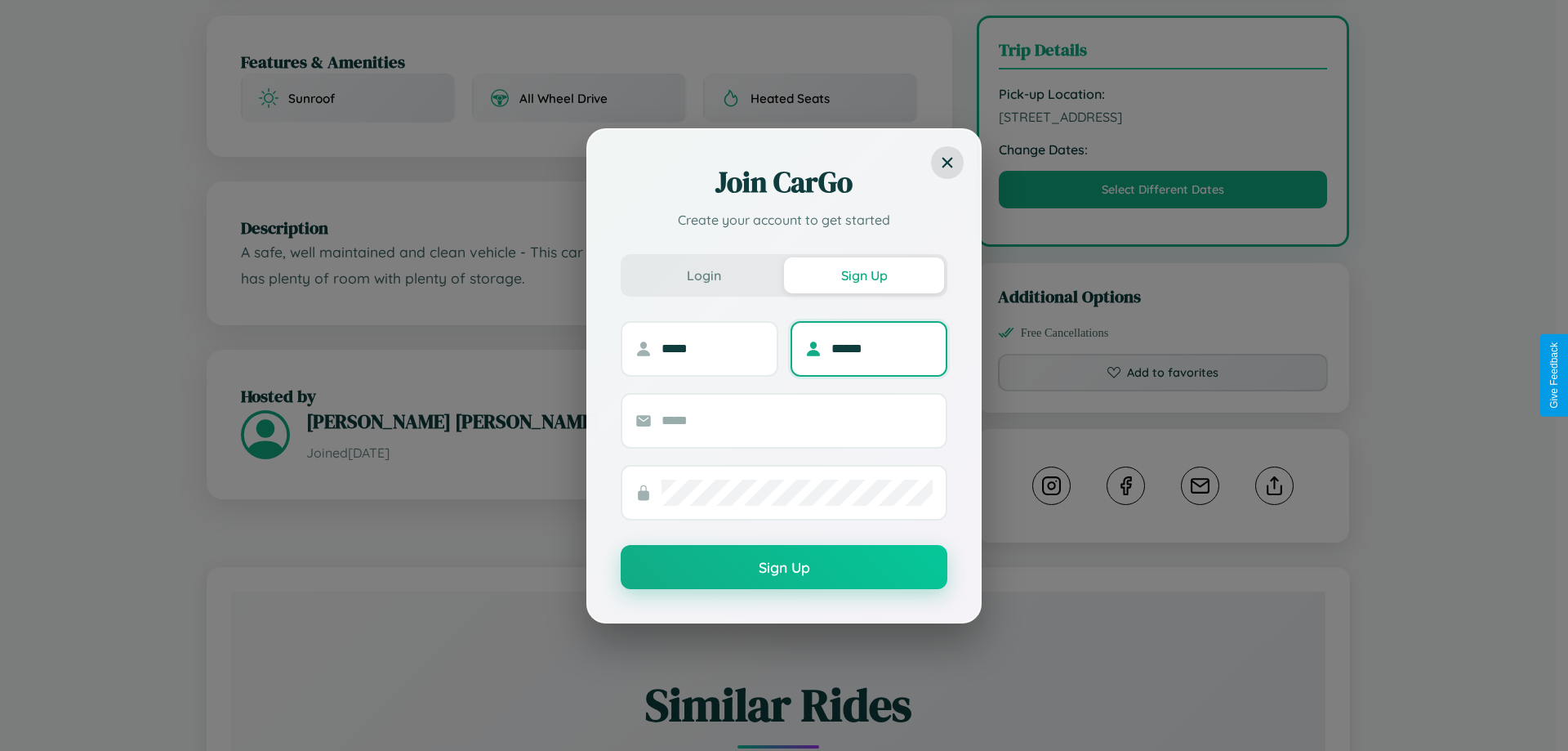
type input "******"
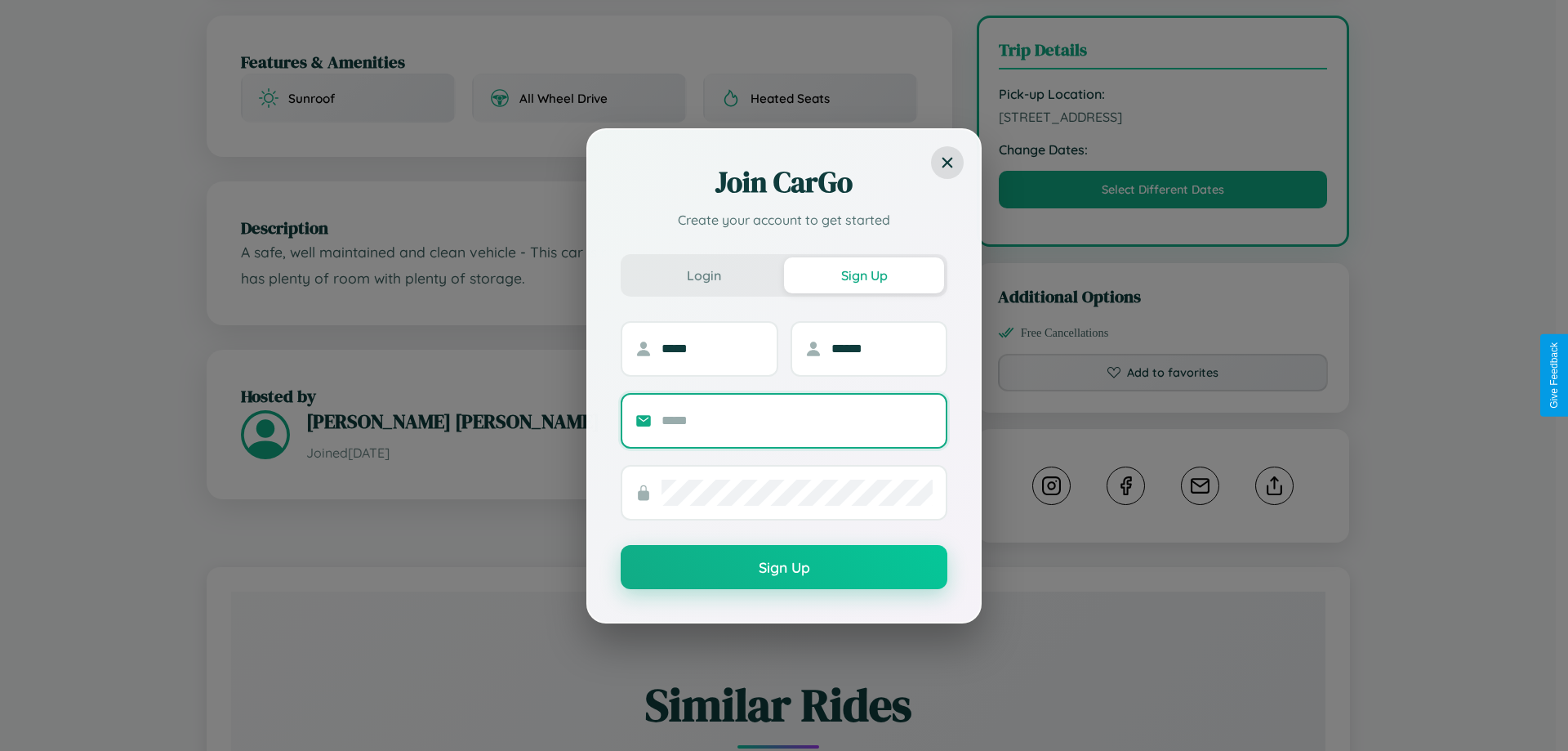
click at [797, 420] on input "text" at bounding box center [797, 421] width 272 height 26
type input "**********"
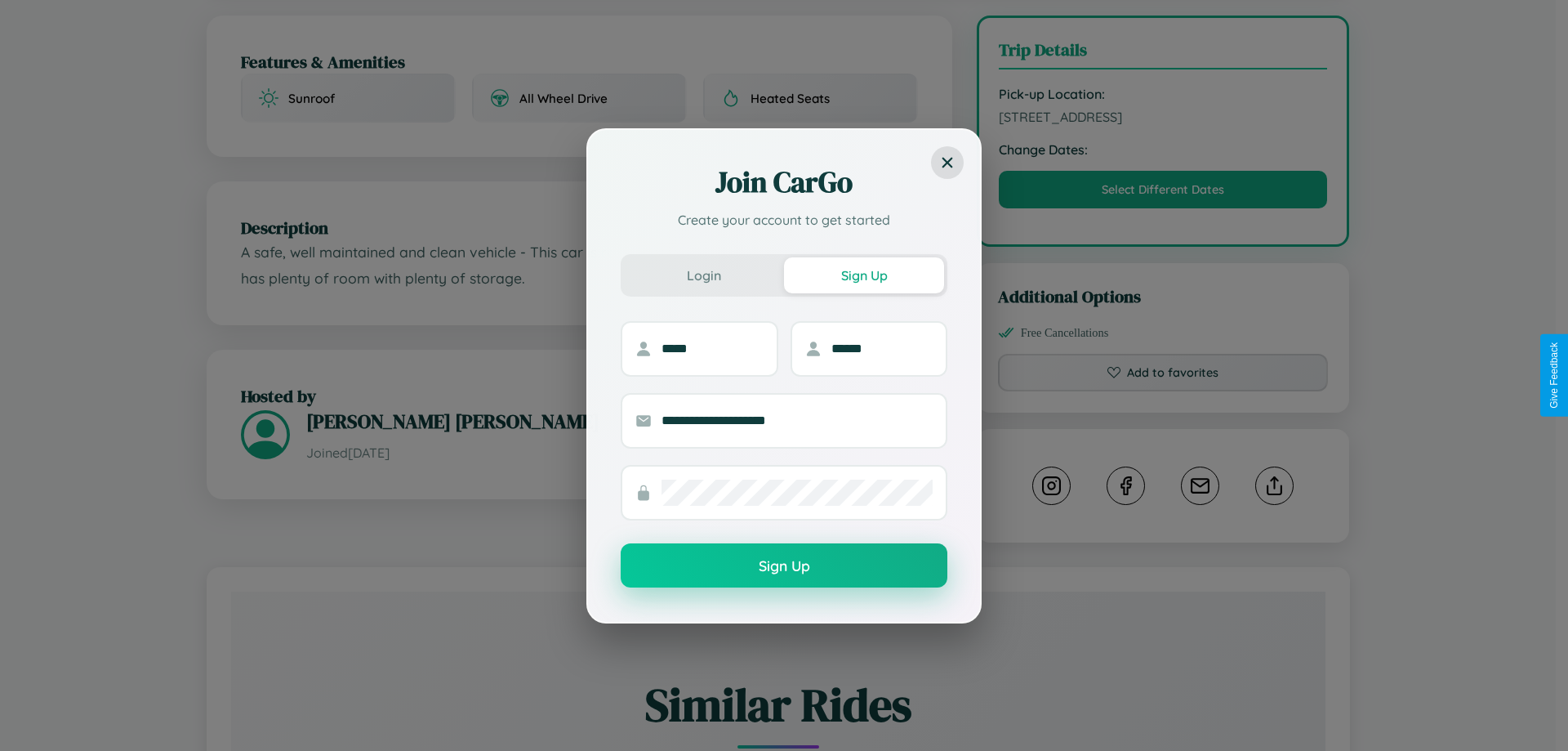
click at [784, 566] on button "Sign Up" at bounding box center [784, 565] width 327 height 45
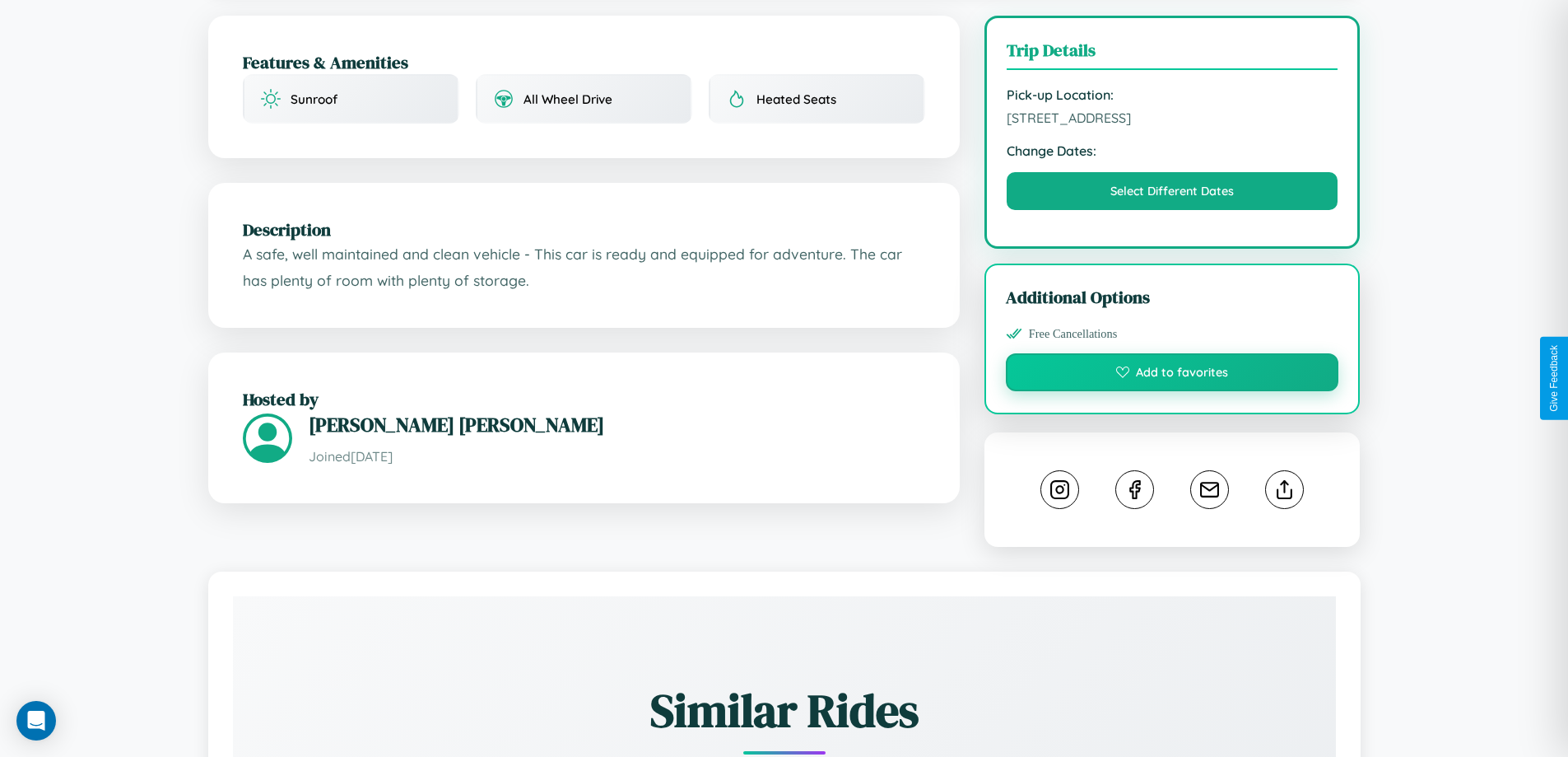
click at [1172, 378] on button "Add to favorites" at bounding box center [1172, 371] width 333 height 38
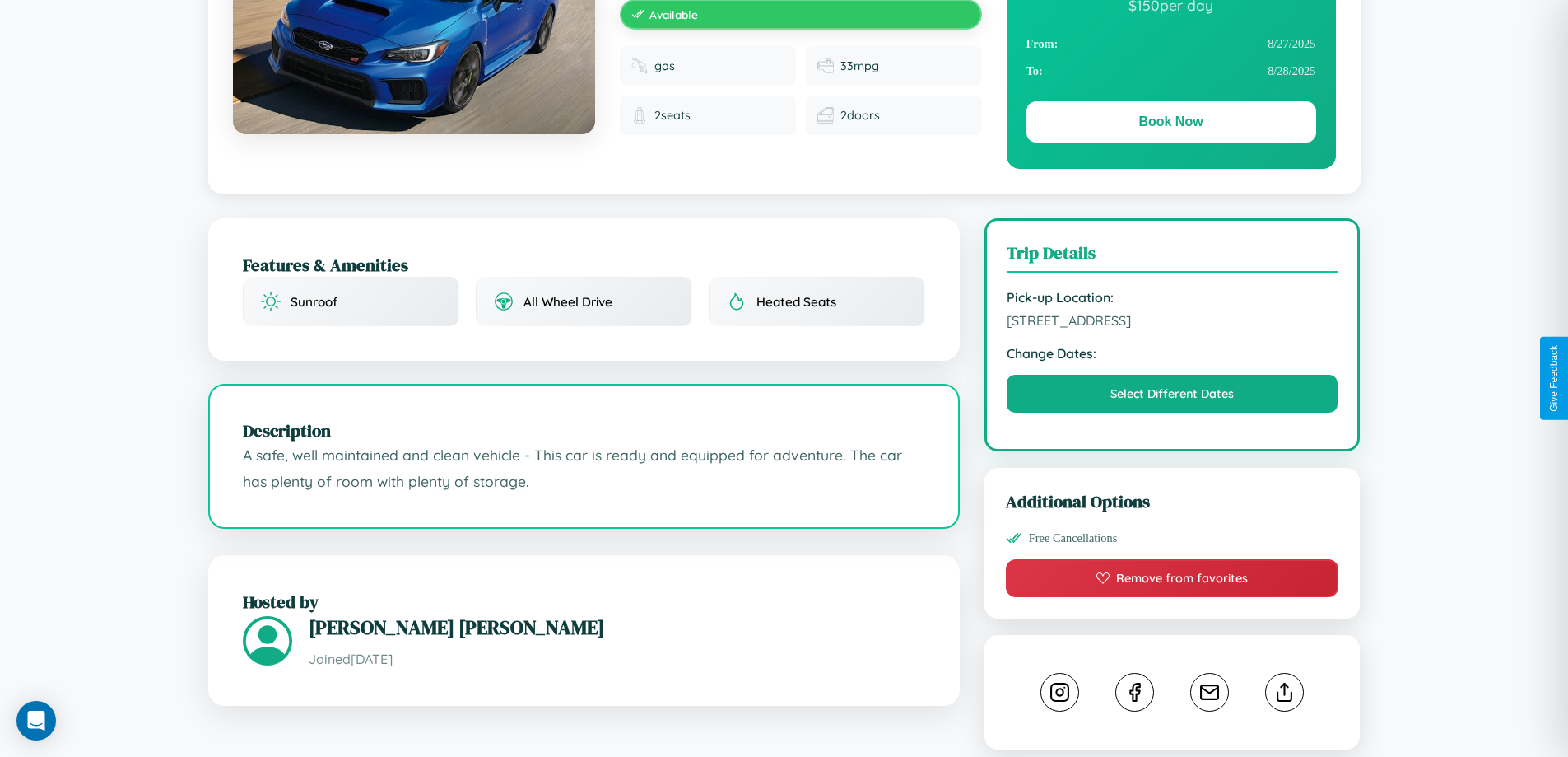
scroll to position [170, 0]
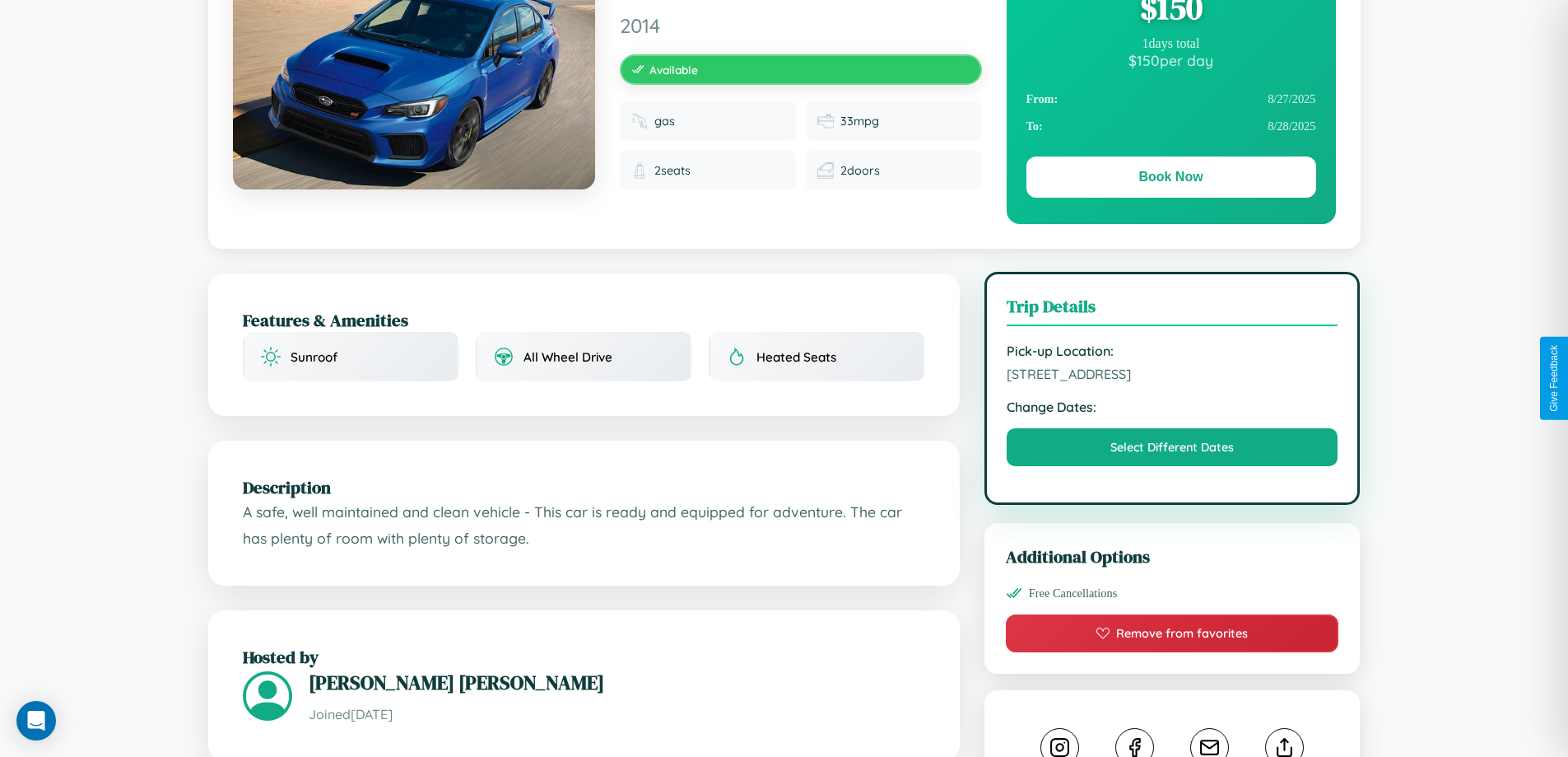
click at [1172, 377] on span "9476 Maple Street Athens 93425 Greece" at bounding box center [1172, 373] width 332 height 17
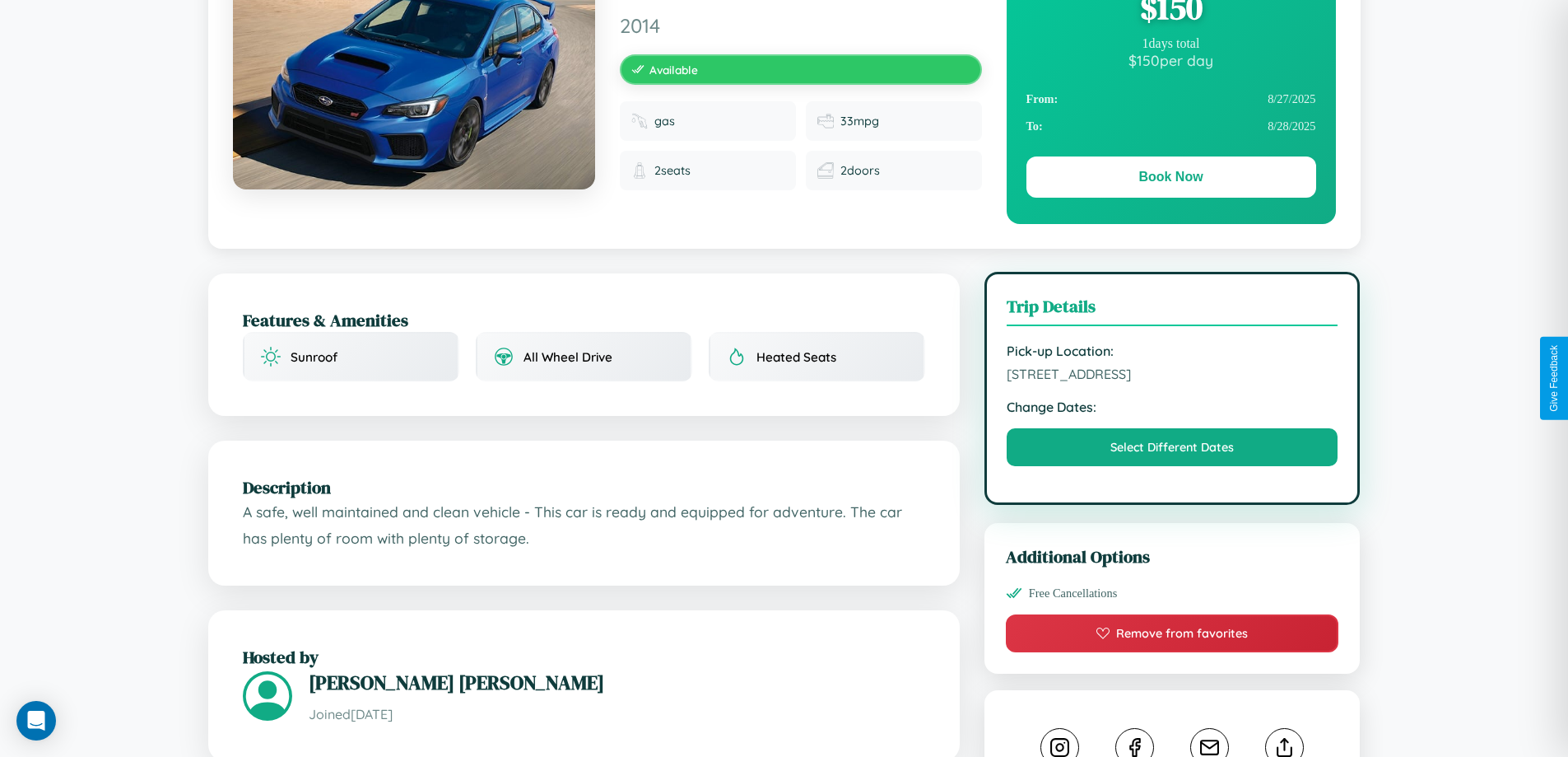
click at [1172, 377] on span "9476 Maple Street Athens 93425 Greece" at bounding box center [1172, 373] width 332 height 17
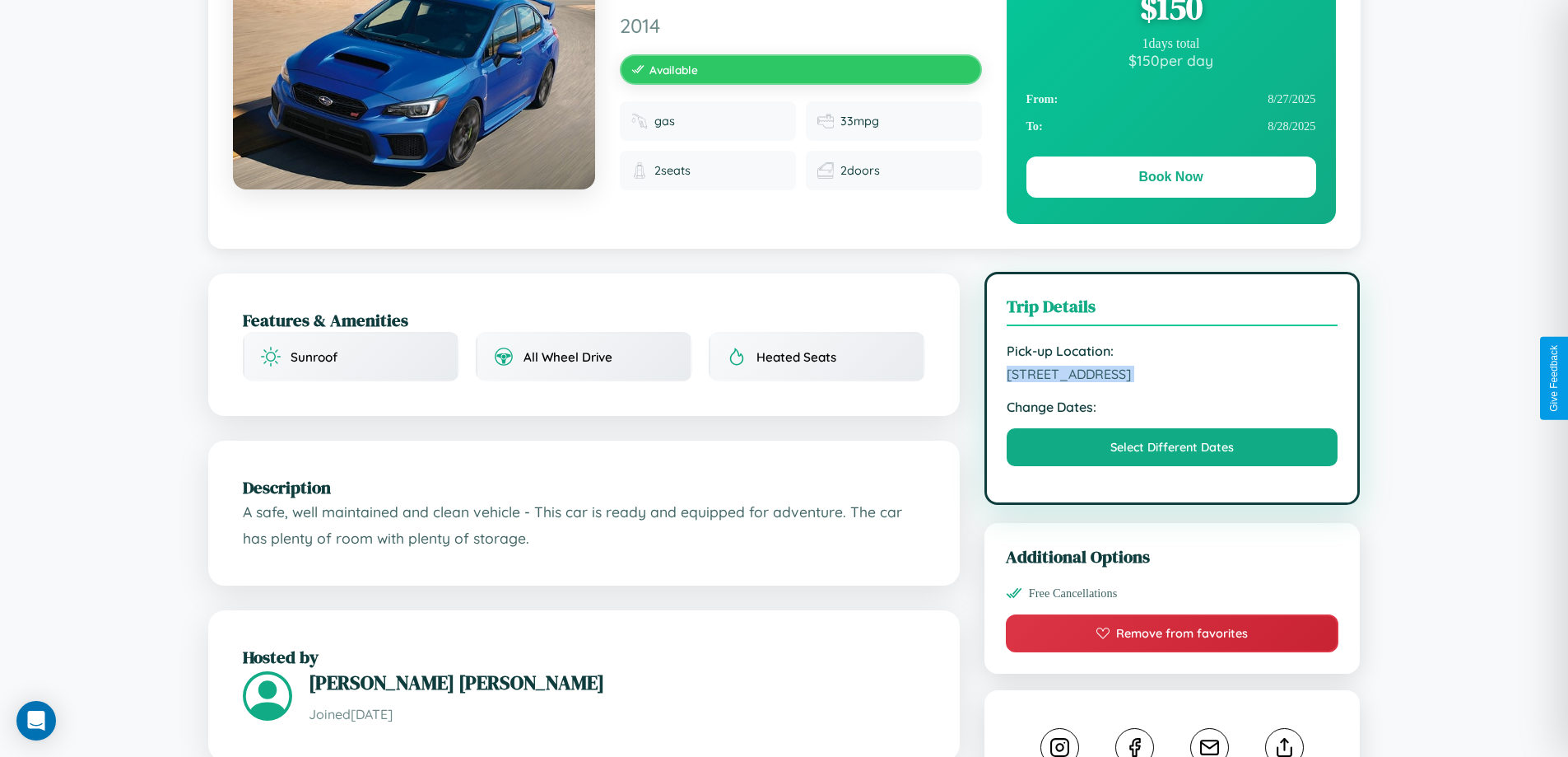
click at [1172, 377] on span "9476 Maple Street Athens 93425 Greece" at bounding box center [1172, 373] width 332 height 17
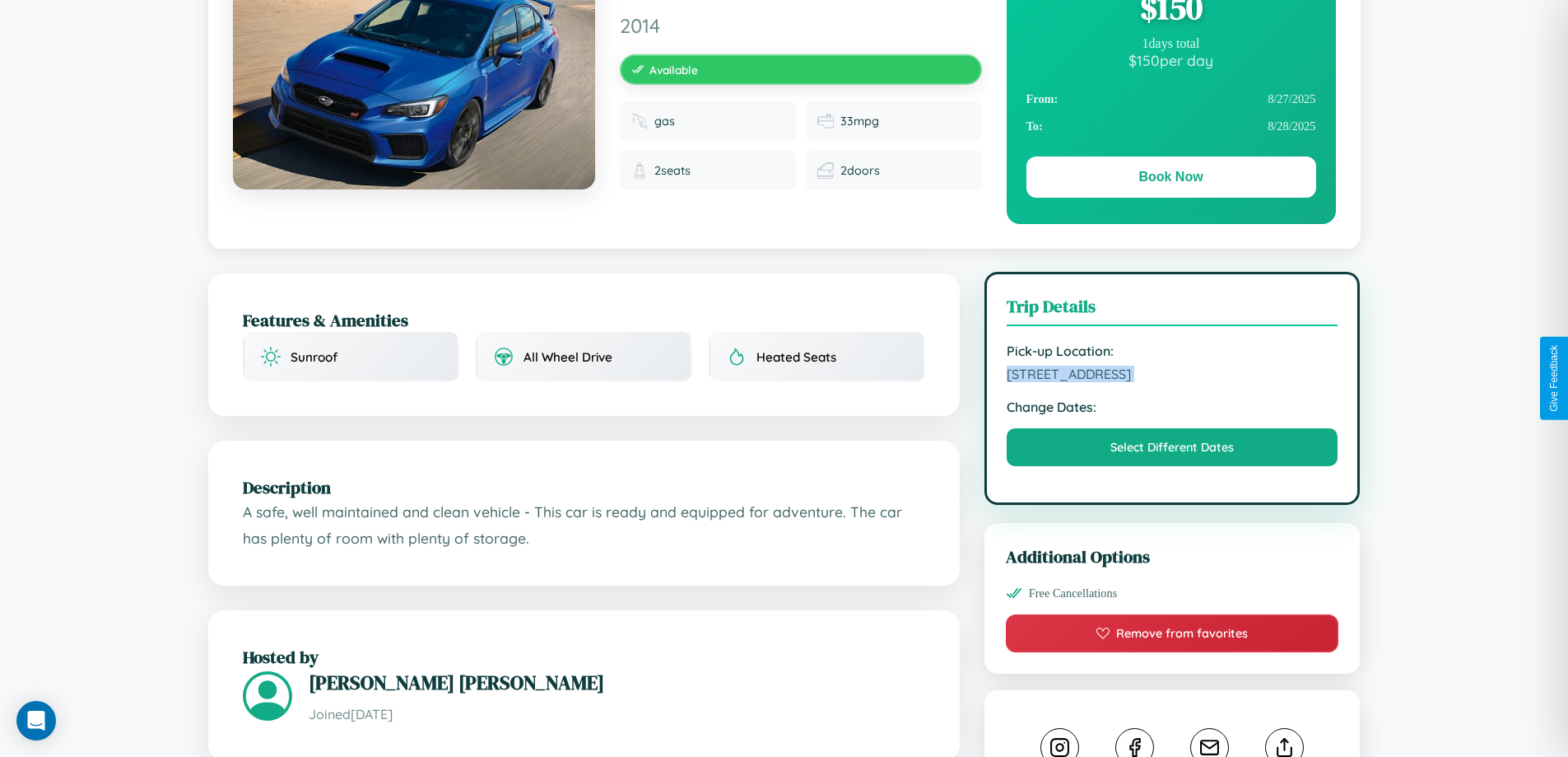
click at [1172, 377] on span "9476 Maple Street Athens 93425 Greece" at bounding box center [1172, 373] width 332 height 17
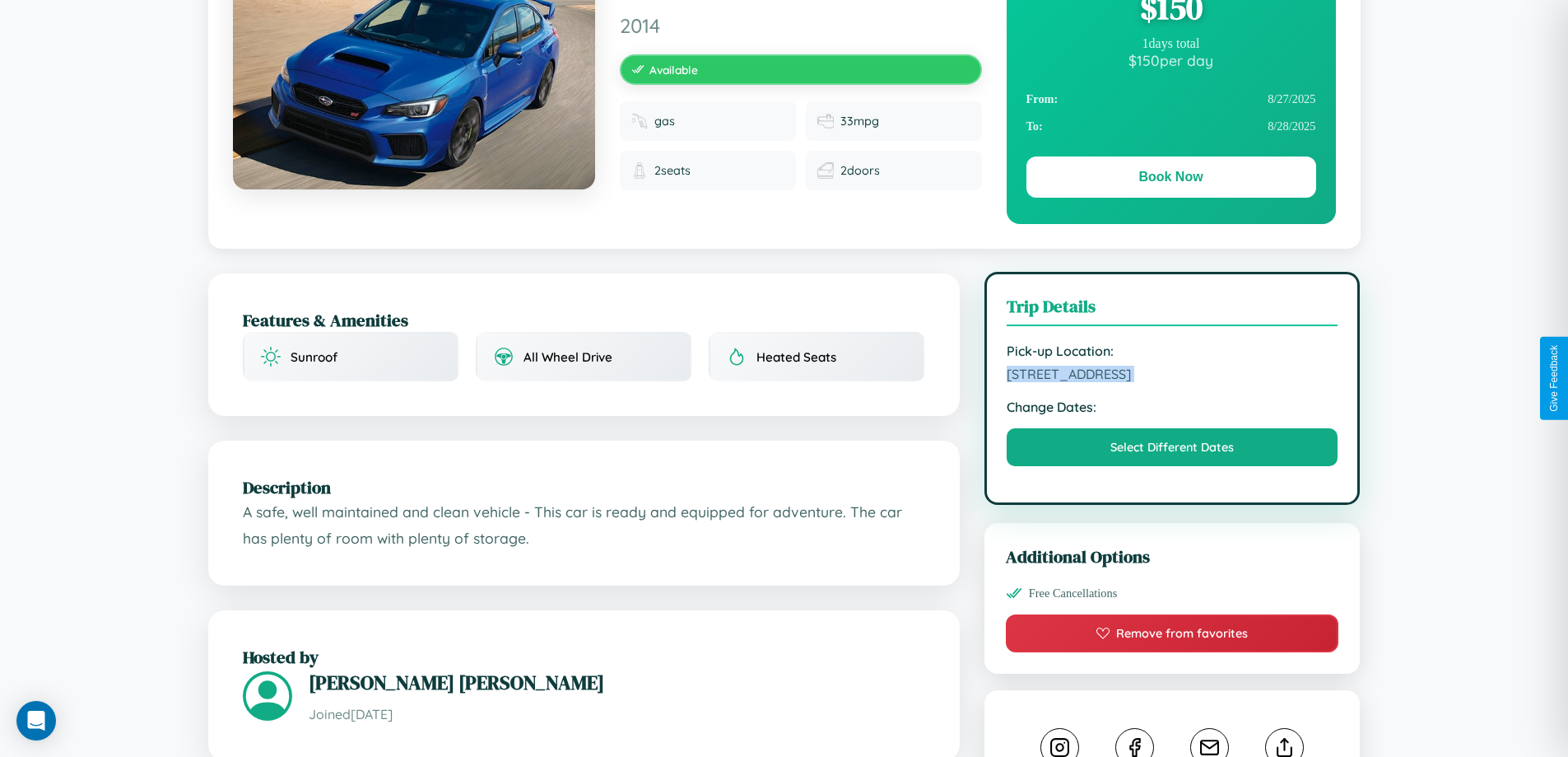
click at [1172, 377] on span "9476 Maple Street Athens 93425 Greece" at bounding box center [1172, 373] width 332 height 17
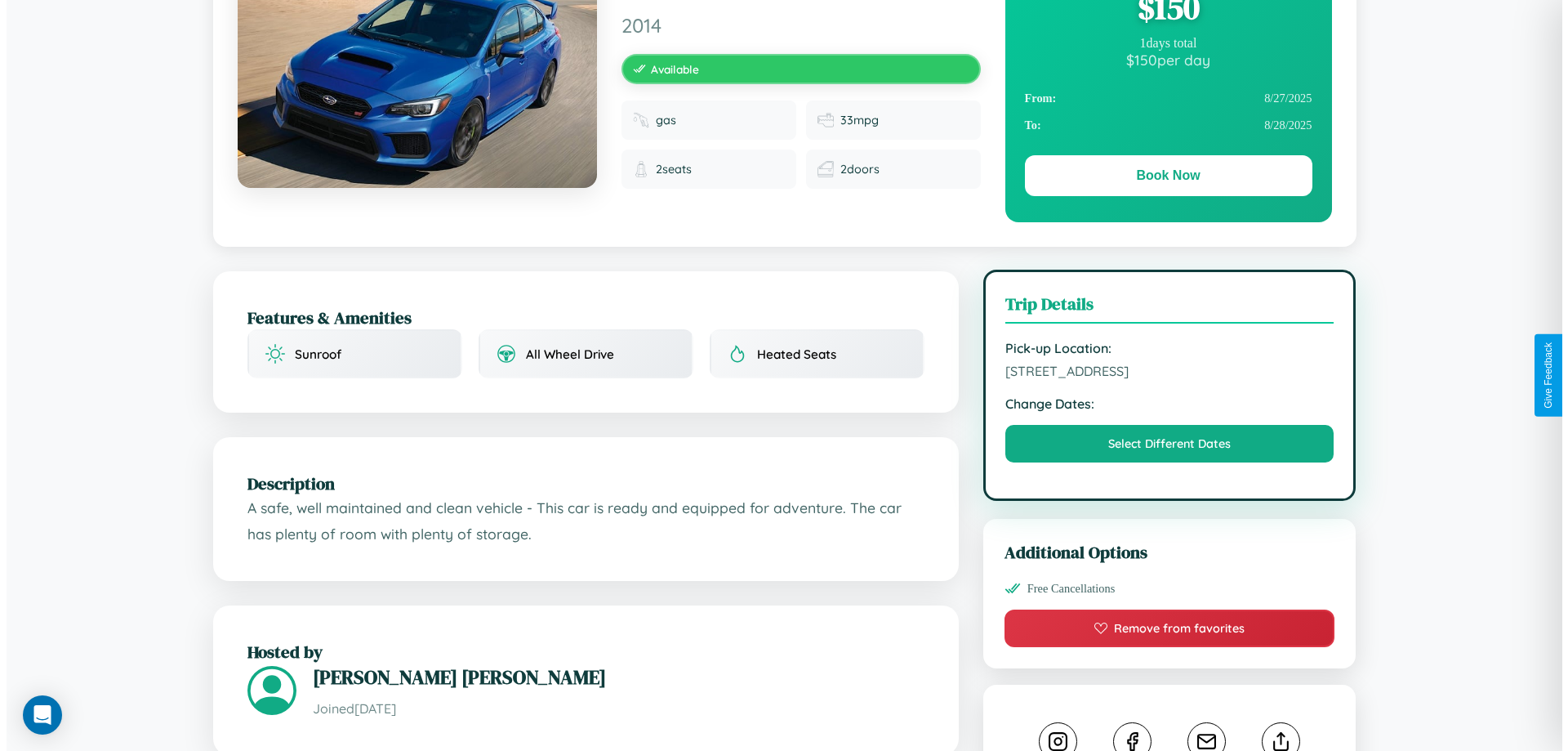
scroll to position [0, 0]
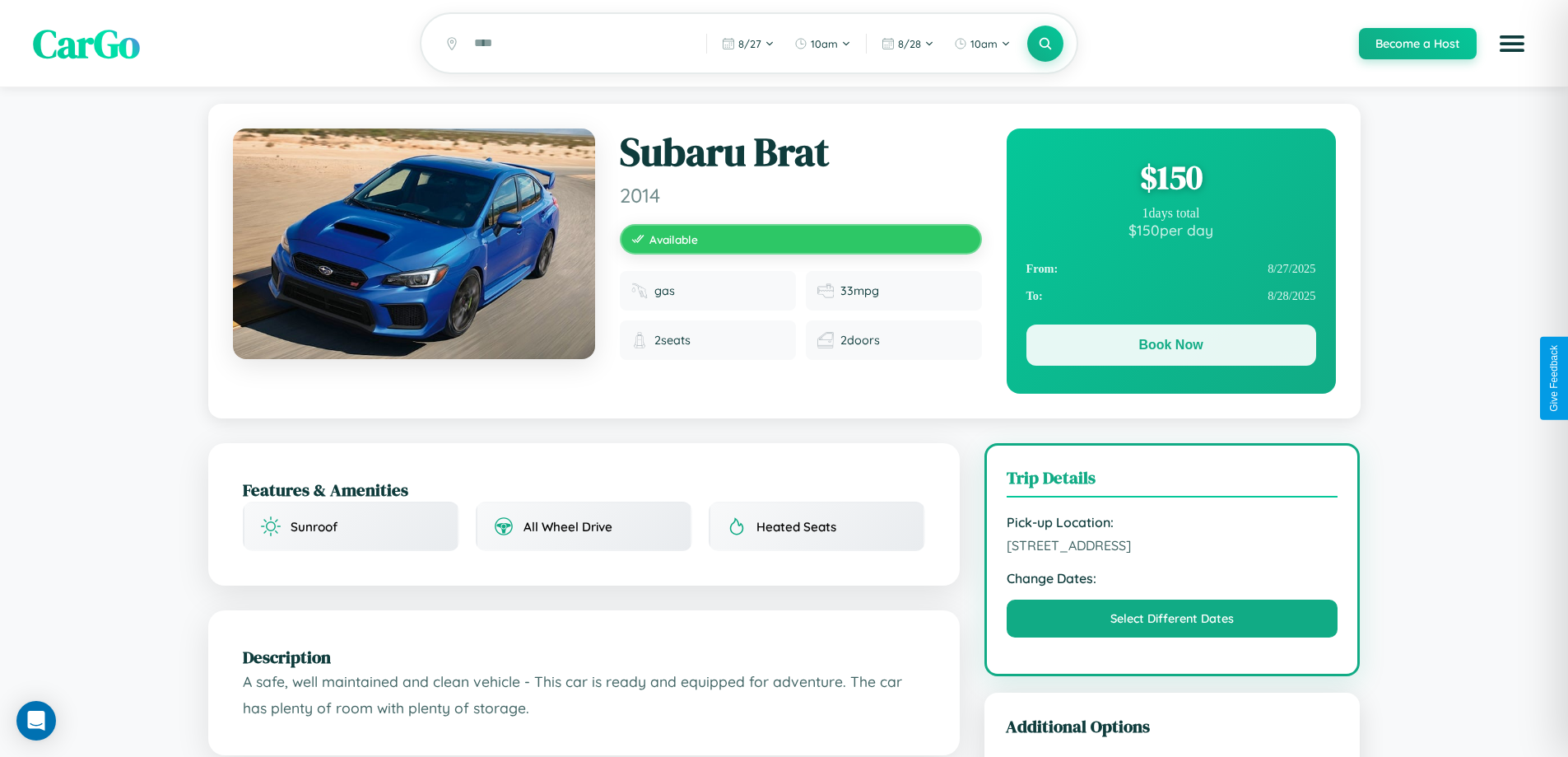
click at [1170, 349] on button "Book Now" at bounding box center [1171, 345] width 289 height 41
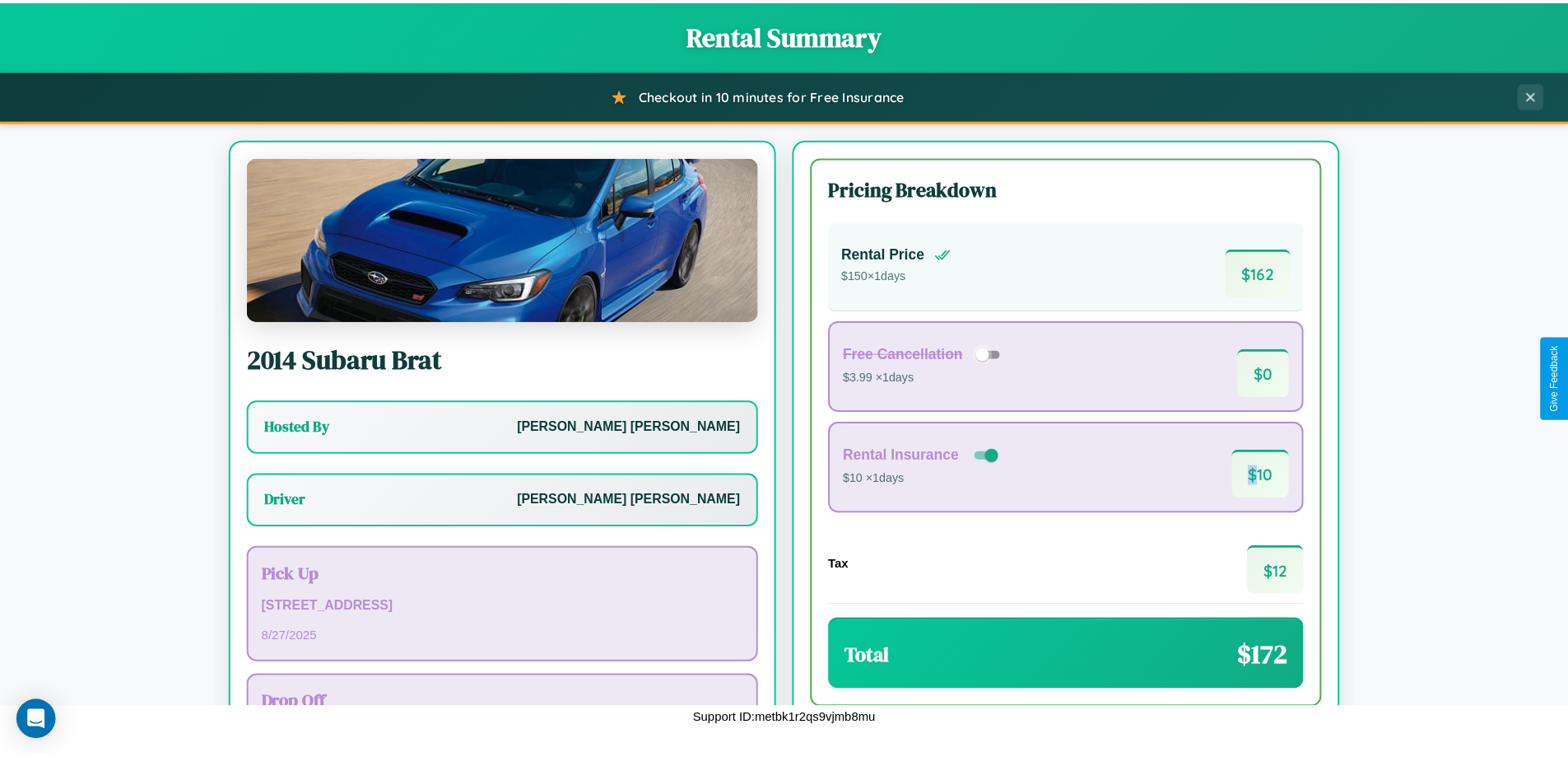
scroll to position [119, 0]
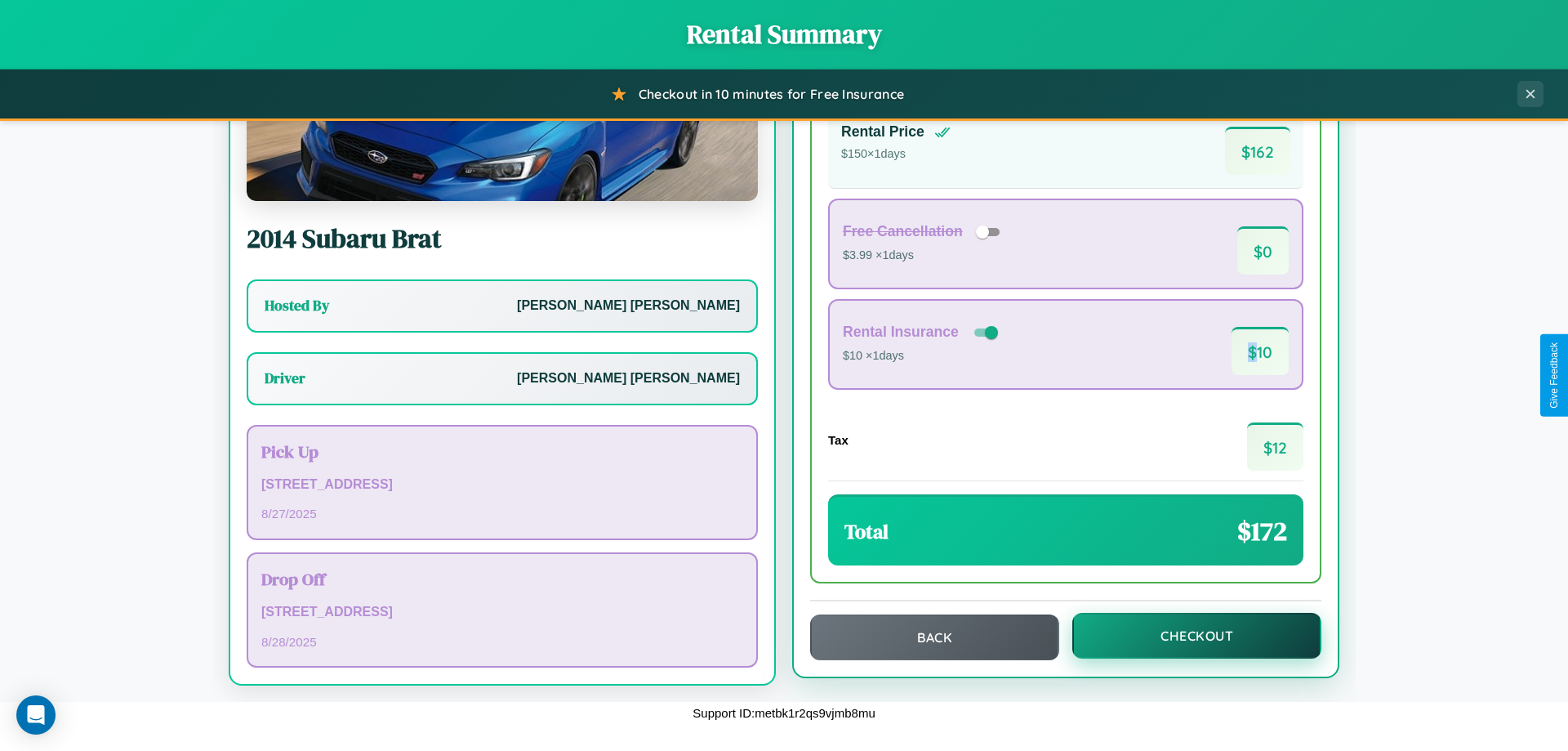
click at [1186, 636] on button "Checkout" at bounding box center [1196, 636] width 249 height 45
